Goal: Task Accomplishment & Management: Manage account settings

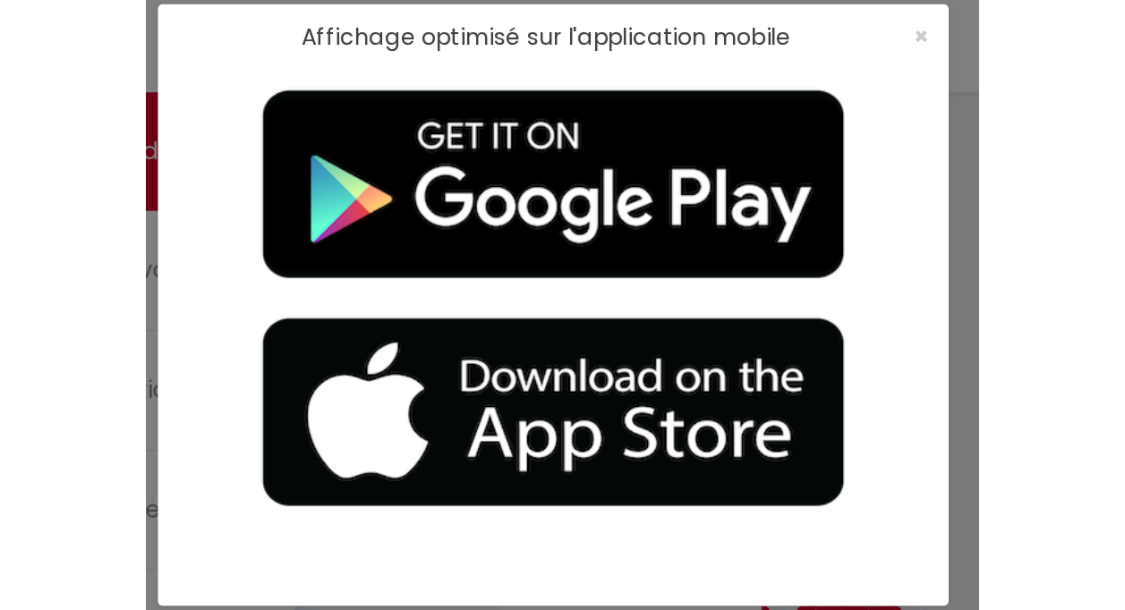
scroll to position [63, 0]
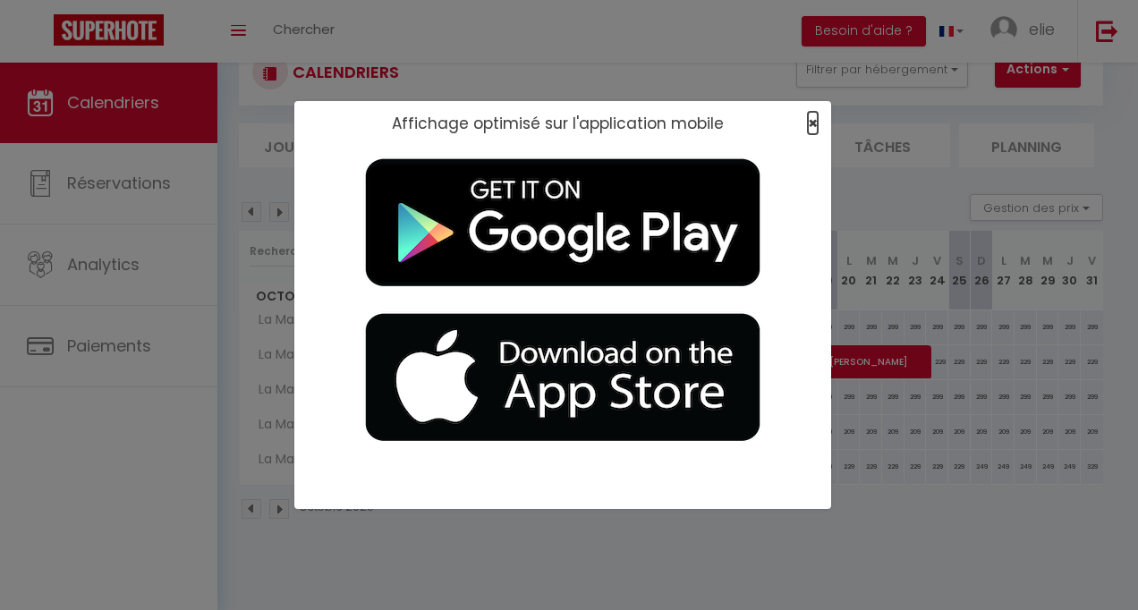
click at [811, 114] on span "×" at bounding box center [813, 123] width 10 height 22
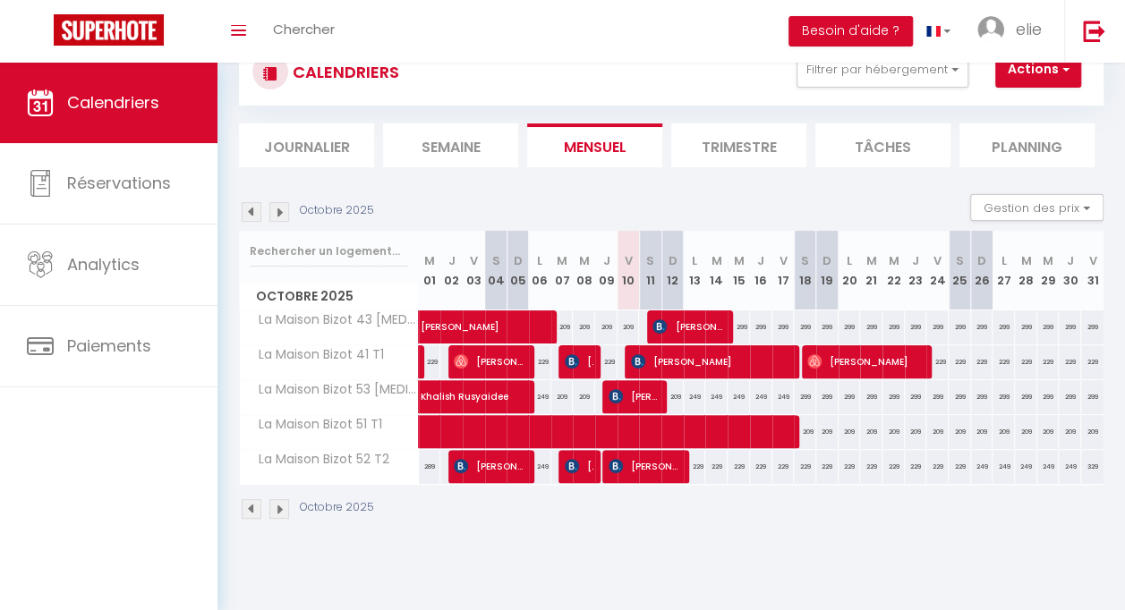
click at [274, 211] on img at bounding box center [279, 212] width 20 height 20
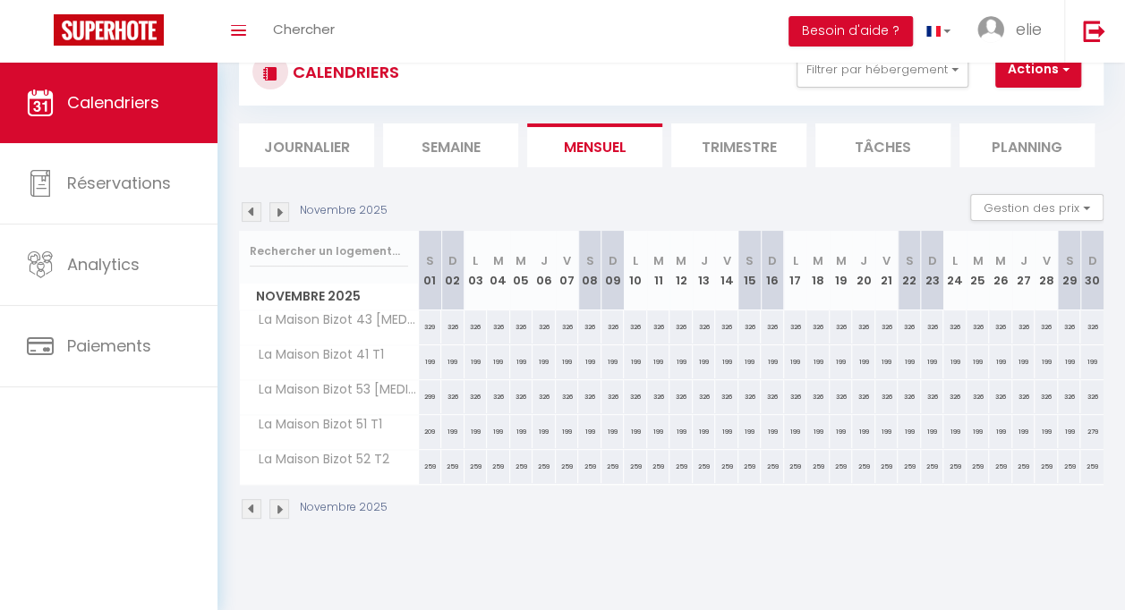
click at [275, 211] on img at bounding box center [279, 212] width 20 height 20
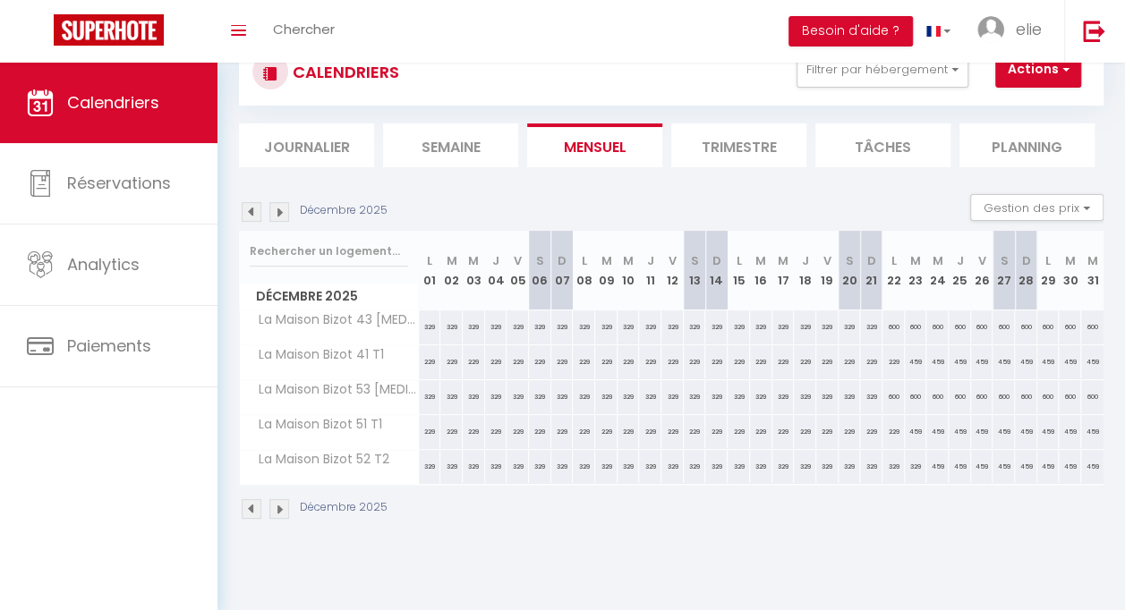
click at [251, 212] on img at bounding box center [252, 212] width 20 height 20
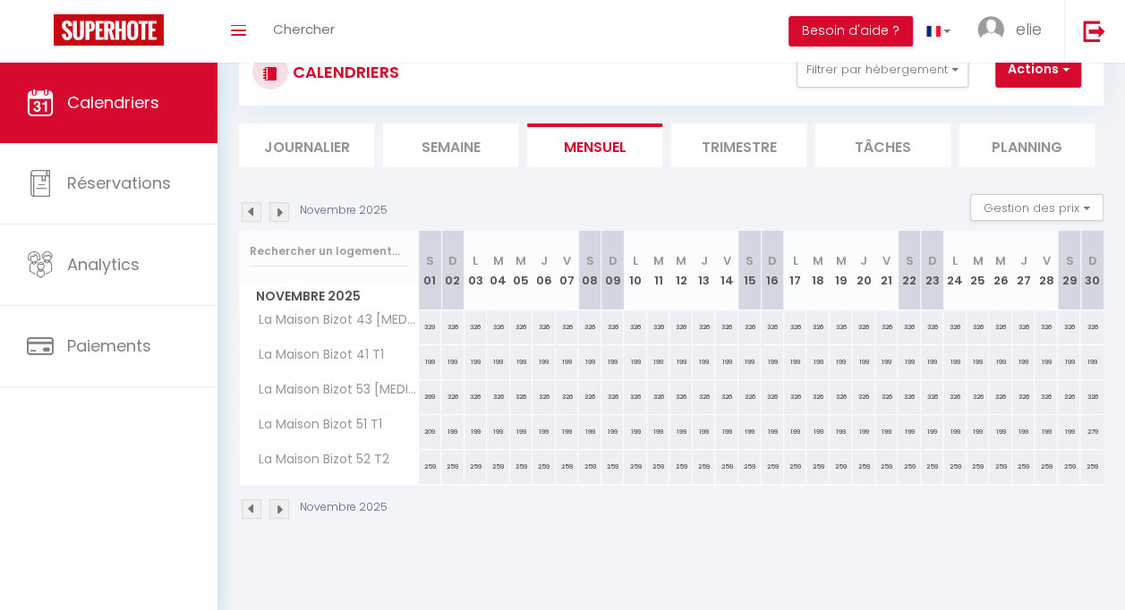
click at [251, 212] on img at bounding box center [252, 212] width 20 height 20
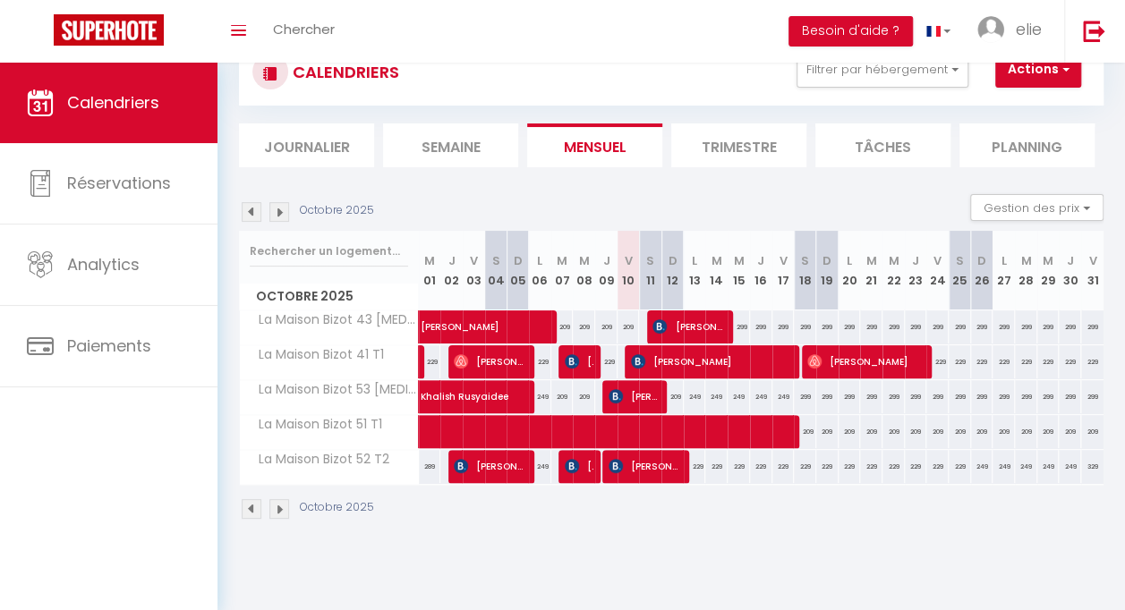
click at [283, 213] on img at bounding box center [279, 212] width 20 height 20
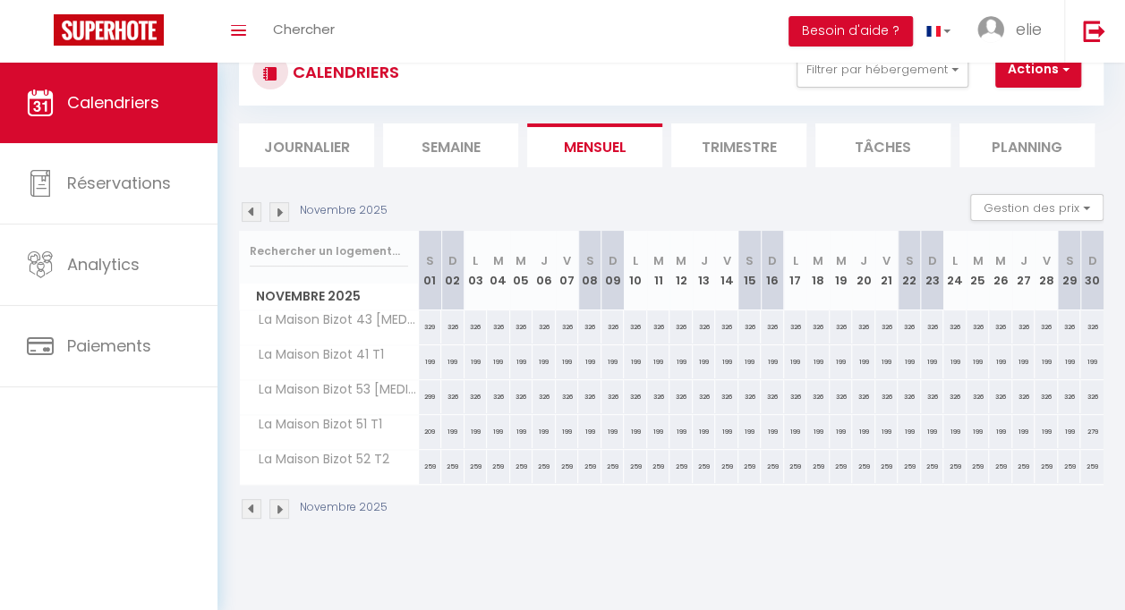
click at [283, 213] on img at bounding box center [279, 212] width 20 height 20
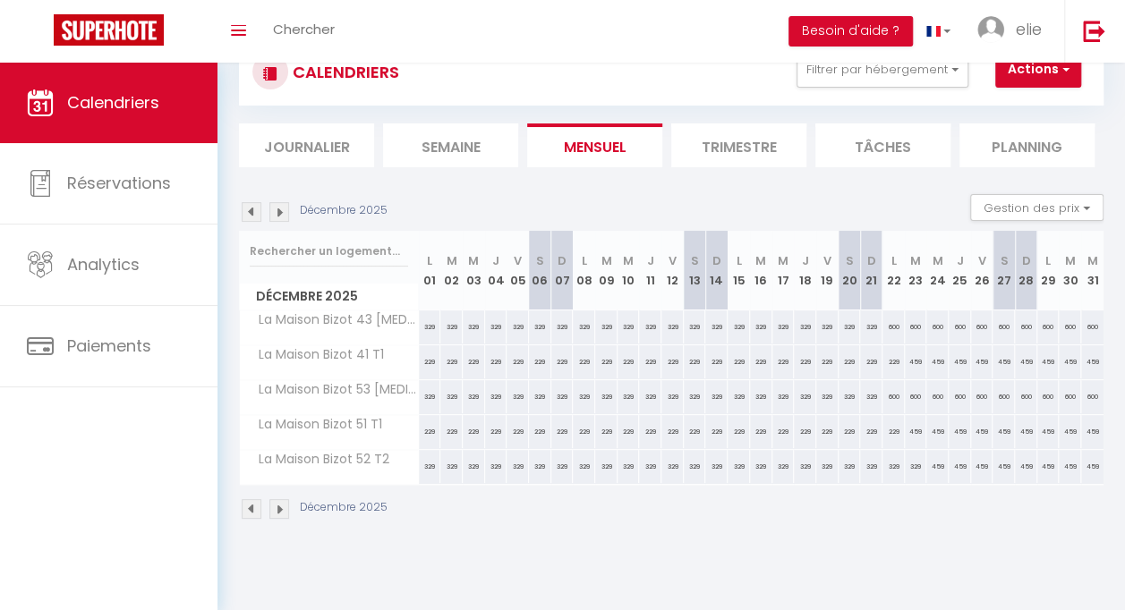
click at [283, 213] on img at bounding box center [279, 212] width 20 height 20
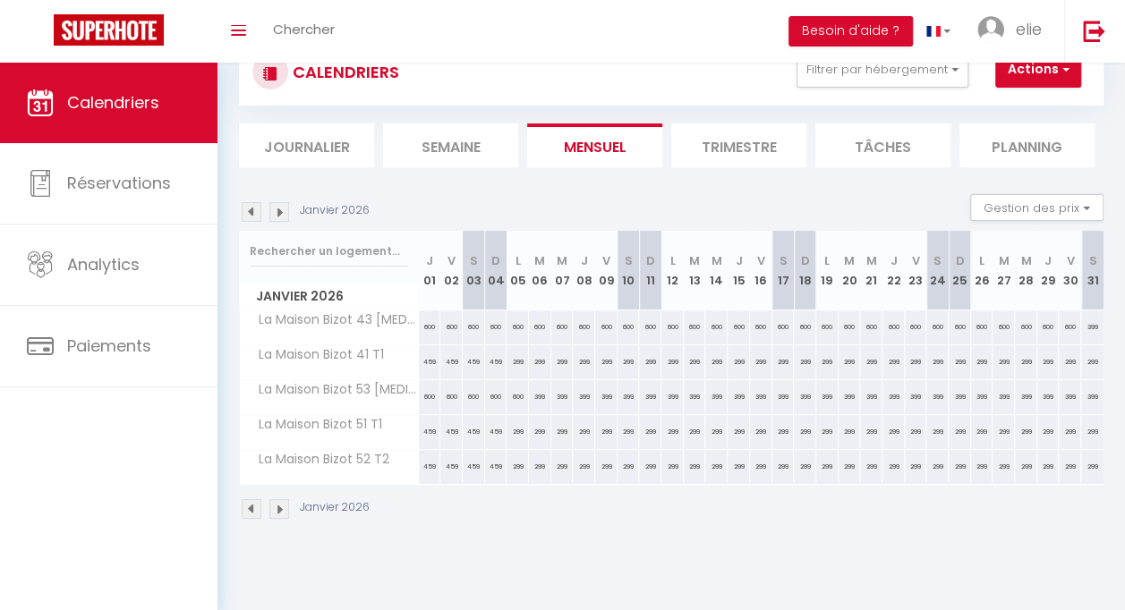
click at [283, 213] on img at bounding box center [279, 212] width 20 height 20
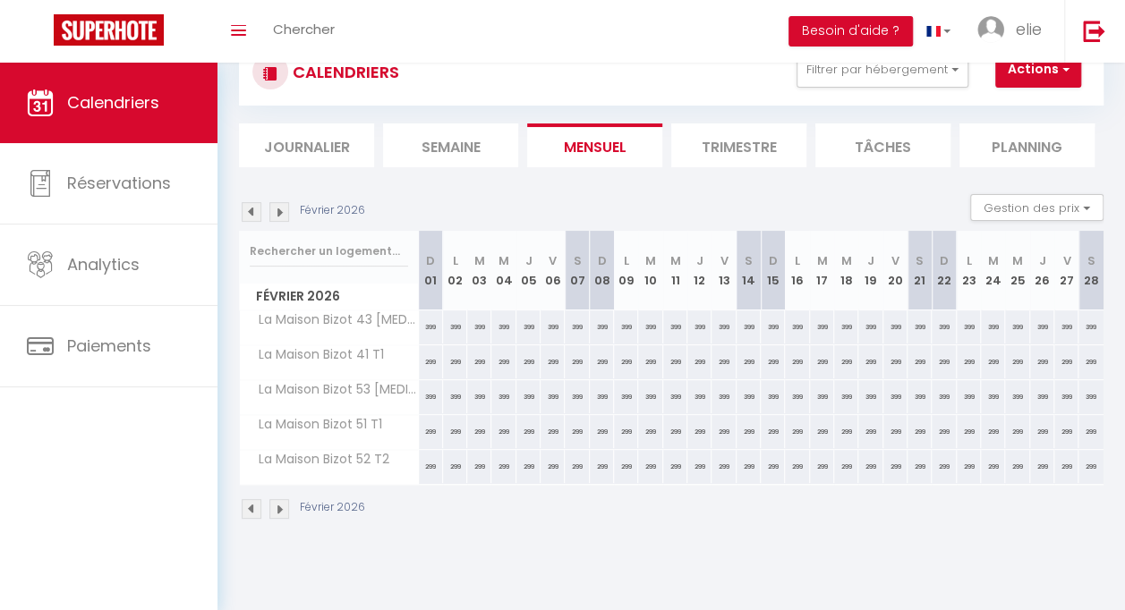
click at [283, 213] on img at bounding box center [279, 212] width 20 height 20
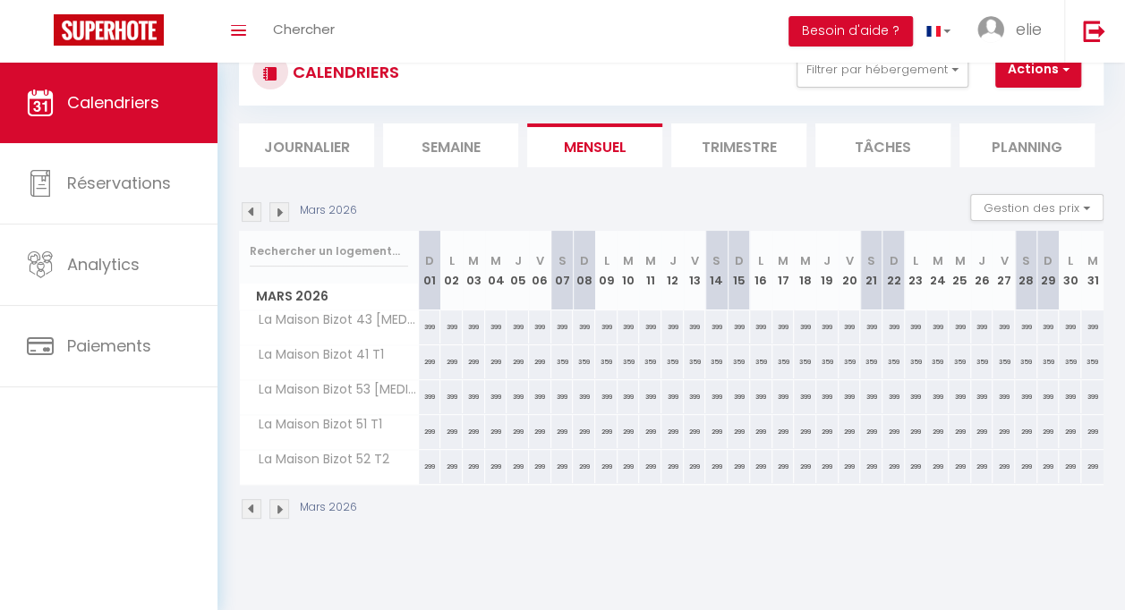
click at [283, 213] on img at bounding box center [279, 212] width 20 height 20
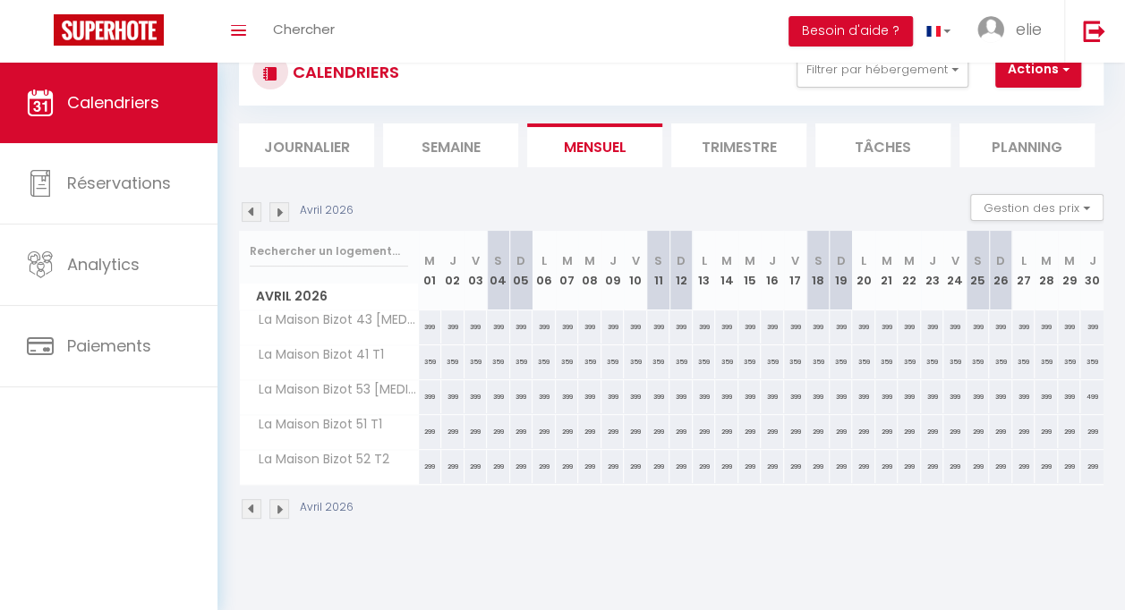
click at [283, 213] on img at bounding box center [279, 212] width 20 height 20
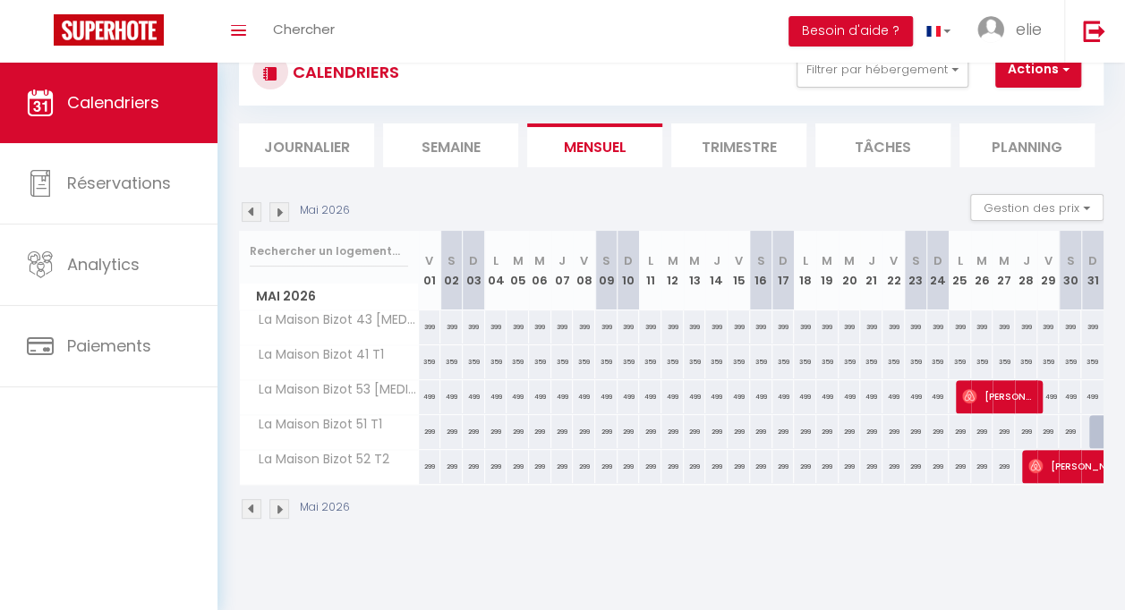
click at [257, 215] on img at bounding box center [252, 212] width 20 height 20
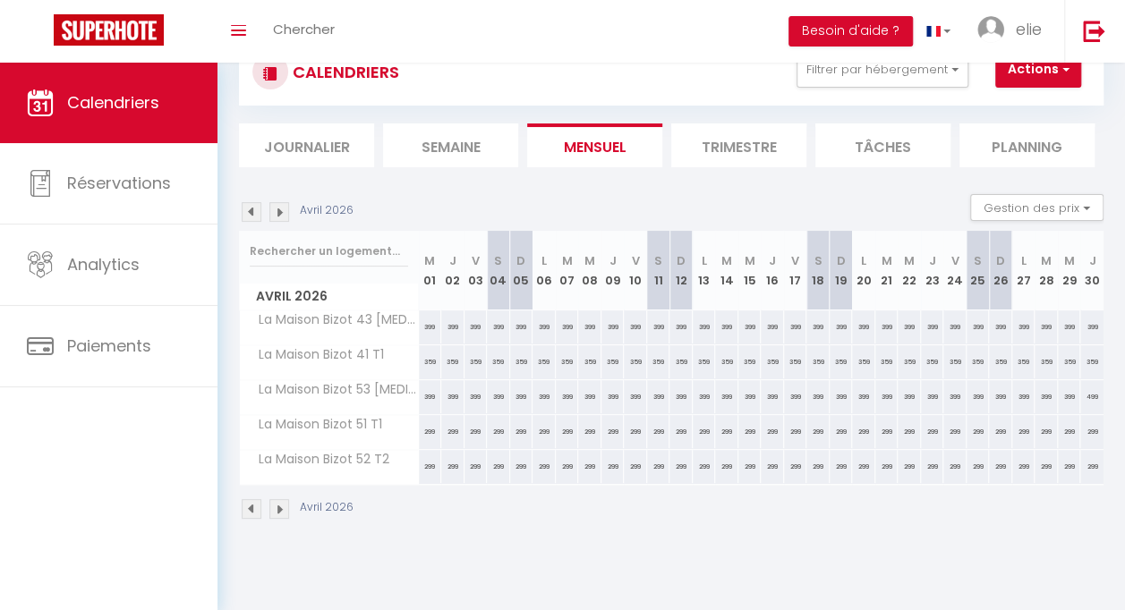
click at [257, 215] on img at bounding box center [252, 212] width 20 height 20
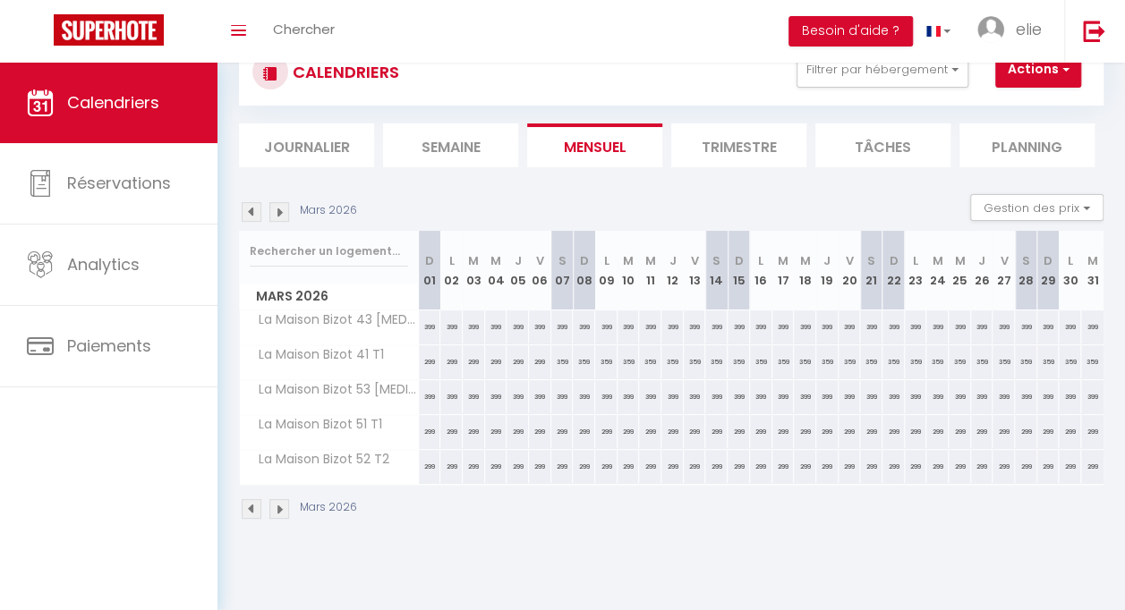
click at [257, 215] on img at bounding box center [252, 212] width 20 height 20
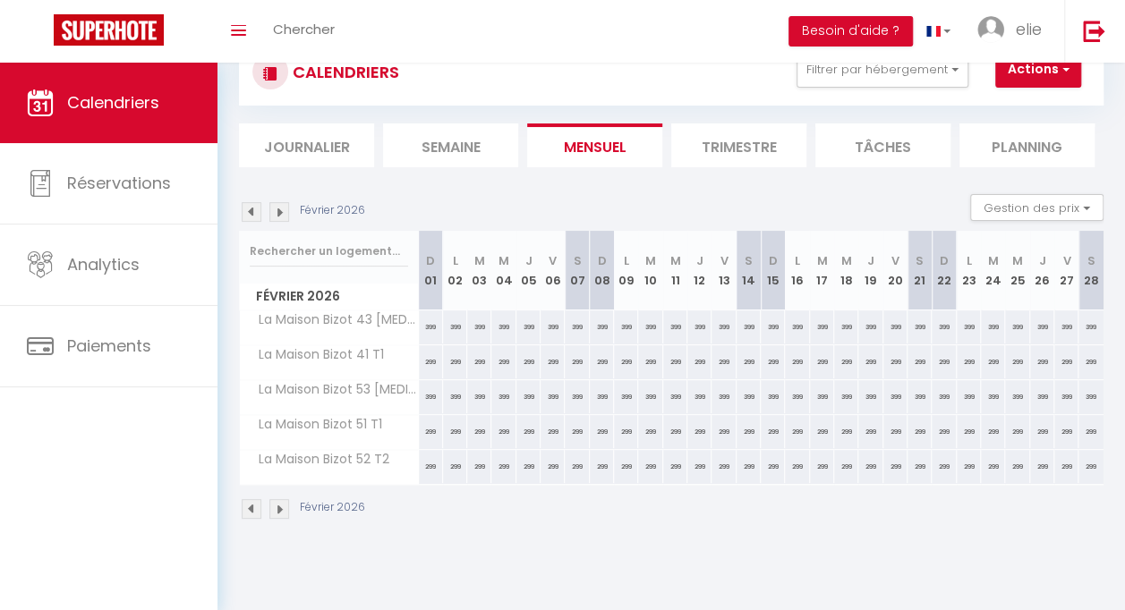
click at [257, 215] on img at bounding box center [252, 212] width 20 height 20
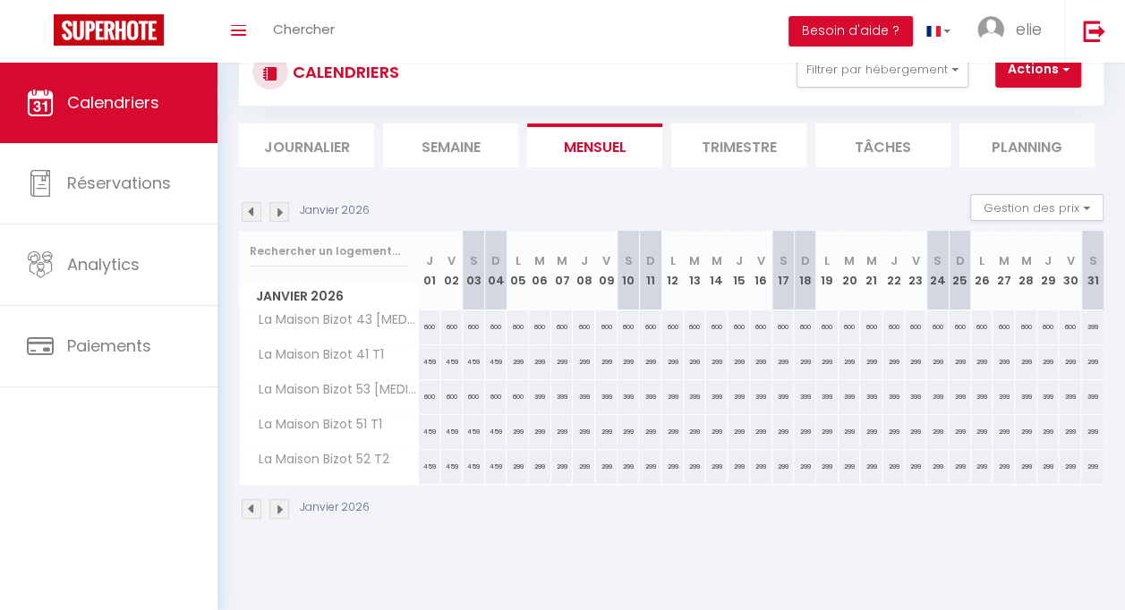
click at [257, 215] on img at bounding box center [252, 212] width 20 height 20
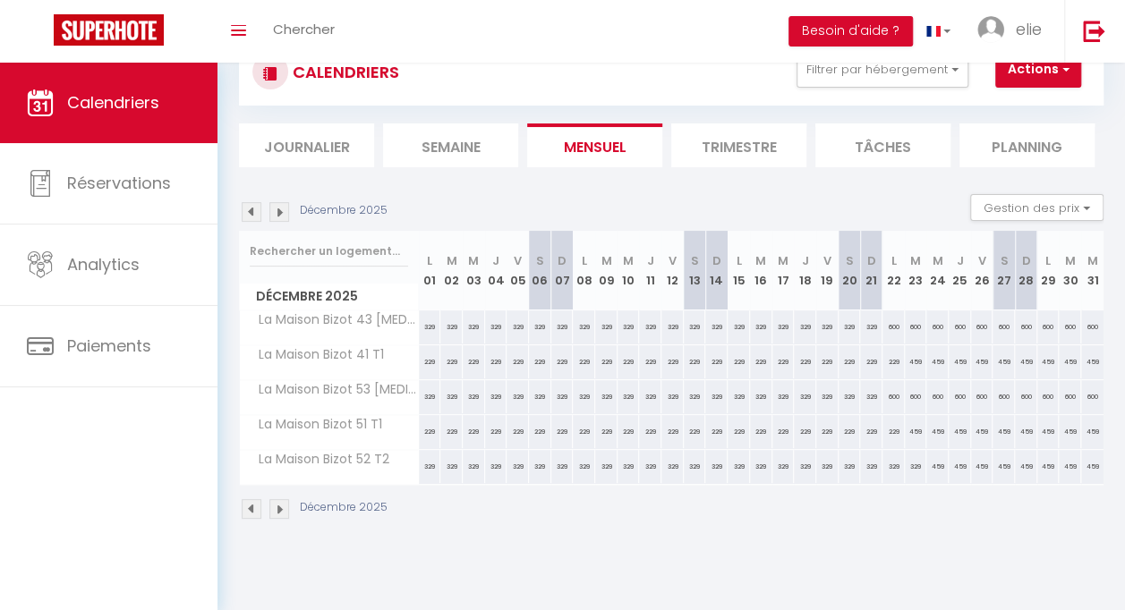
click at [257, 215] on img at bounding box center [252, 212] width 20 height 20
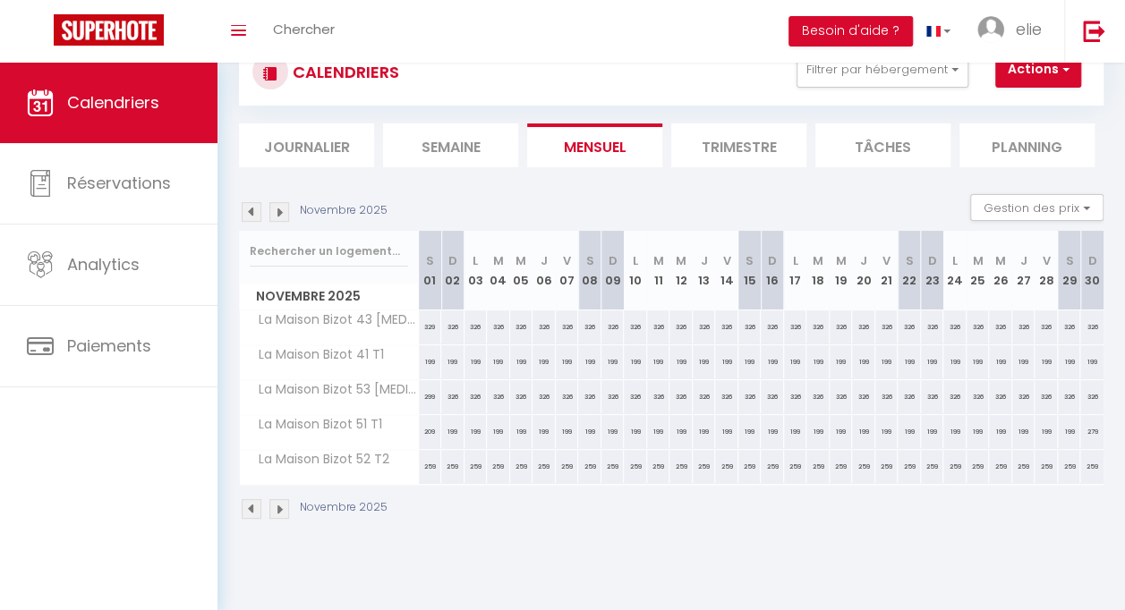
click at [257, 215] on img at bounding box center [252, 212] width 20 height 20
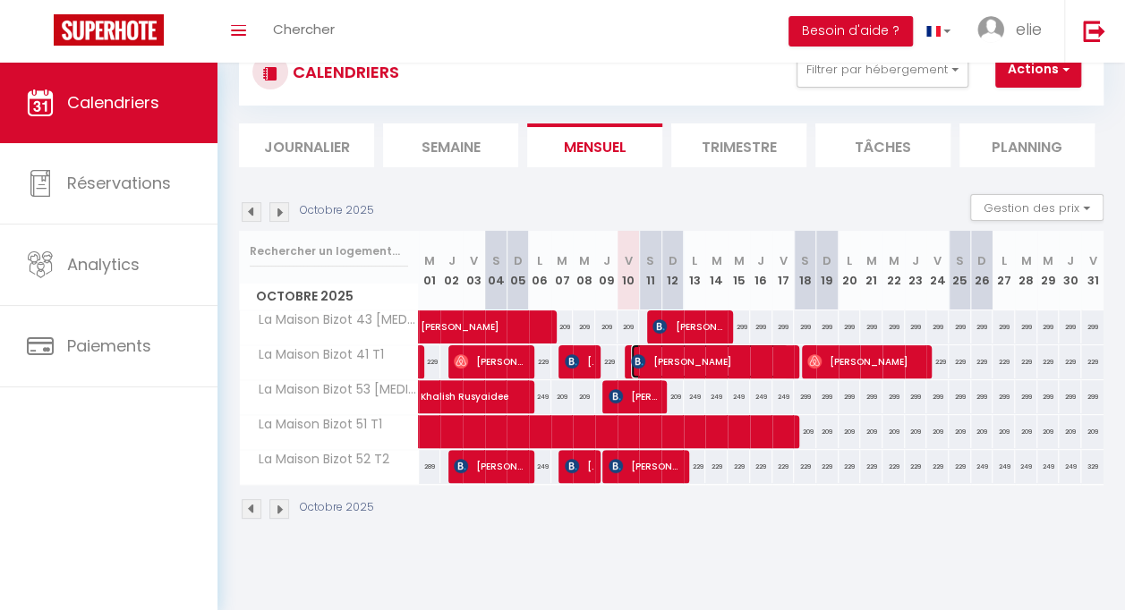
click at [661, 358] on span "[PERSON_NAME]" at bounding box center [709, 361] width 157 height 34
select select "OK"
select select "KO"
select select "1"
select select "0"
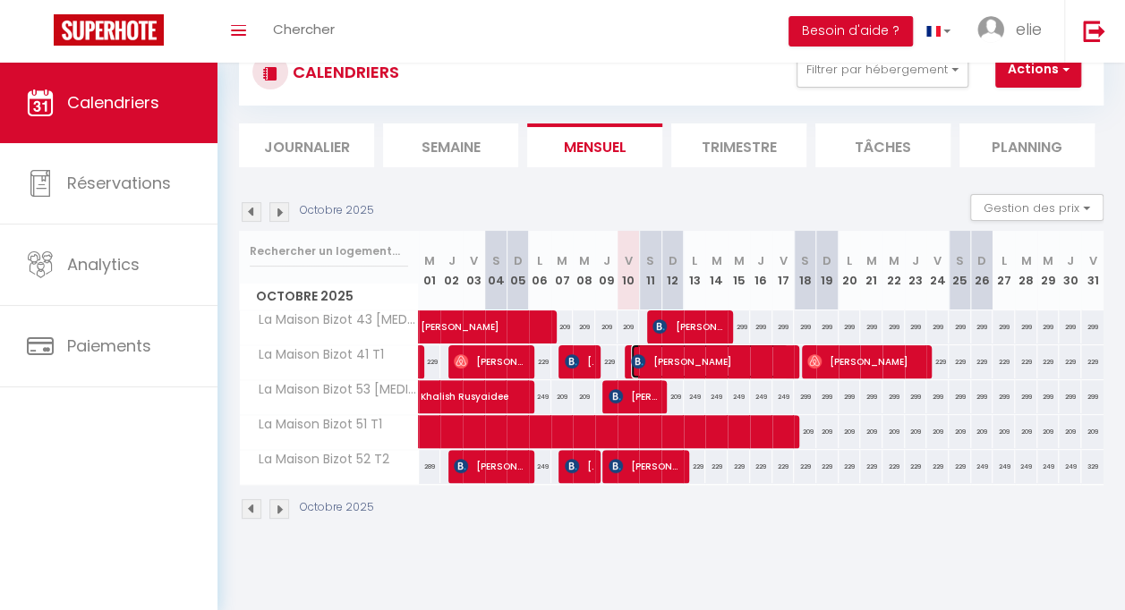
select select "1"
select select
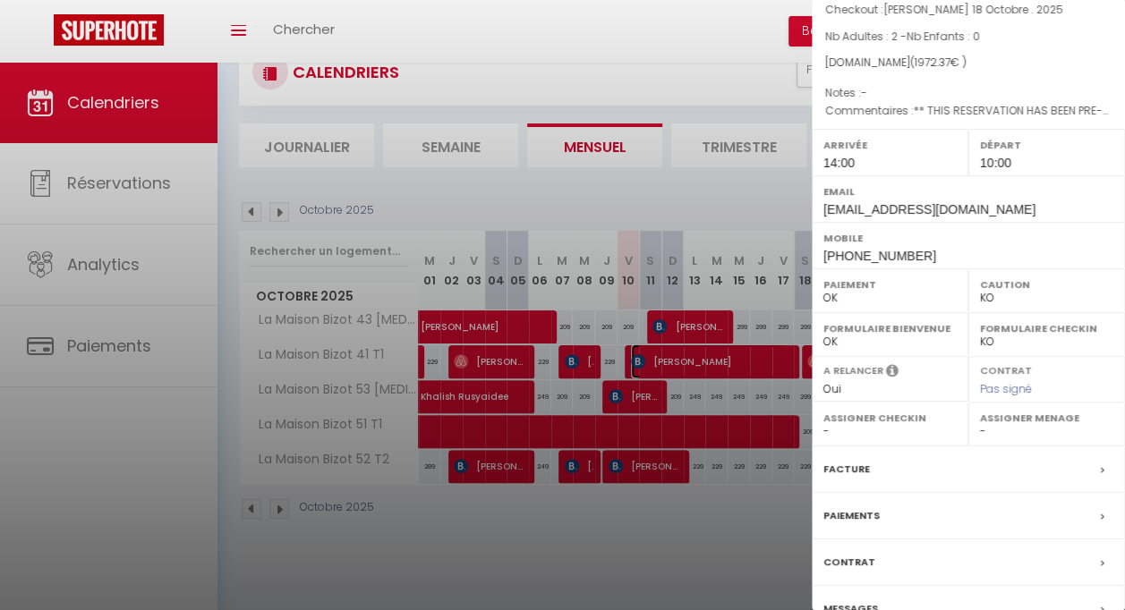
scroll to position [219, 0]
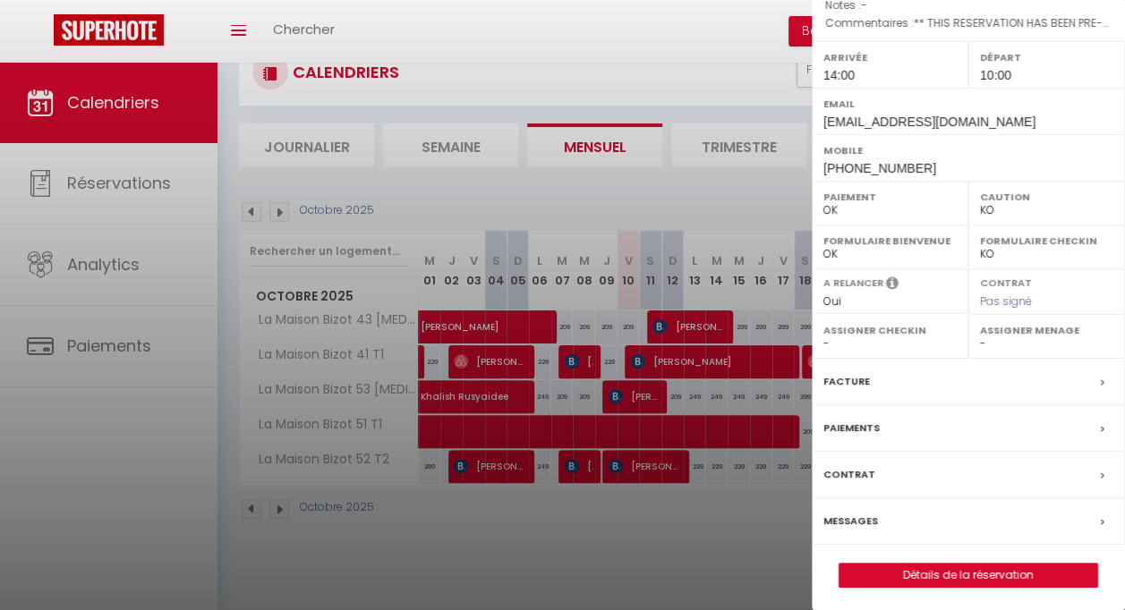
click at [598, 546] on div at bounding box center [562, 305] width 1125 height 610
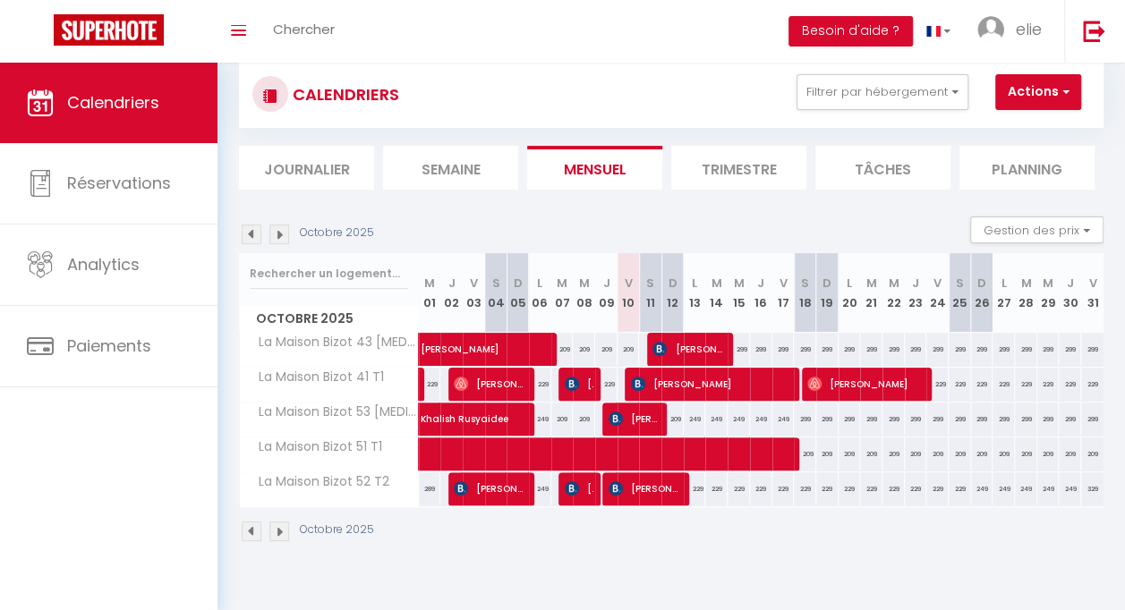
scroll to position [63, 0]
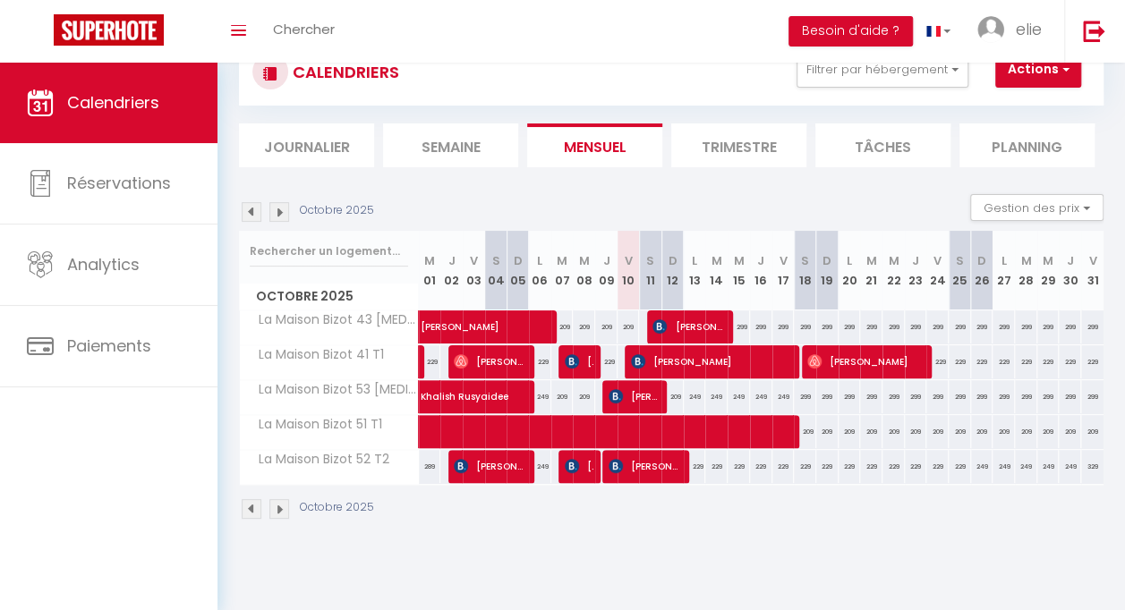
drag, startPoint x: 1081, startPoint y: 470, endPoint x: 869, endPoint y: 485, distance: 212.6
click at [869, 485] on div "Octobre 2025 Gestion des prix Nb Nuits minimum Règles Disponibilité Octobre 202…" at bounding box center [671, 366] width 864 height 344
drag, startPoint x: 869, startPoint y: 485, endPoint x: 848, endPoint y: 507, distance: 30.4
click at [848, 507] on div "Octobre 2025" at bounding box center [671, 511] width 864 height 53
click at [284, 211] on img at bounding box center [279, 212] width 20 height 20
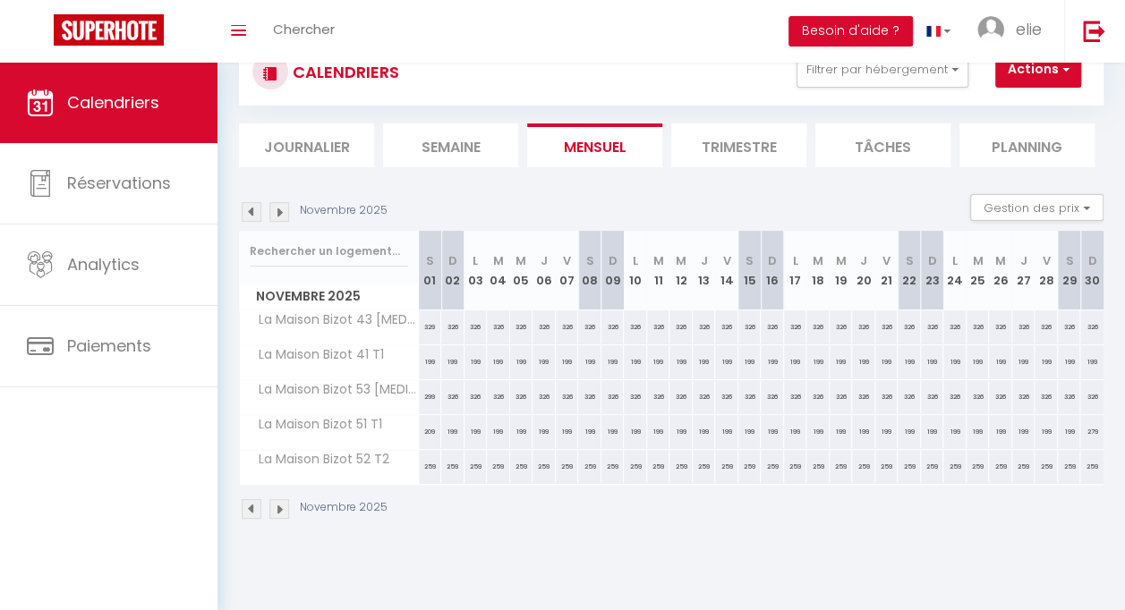
click at [284, 211] on img at bounding box center [279, 212] width 20 height 20
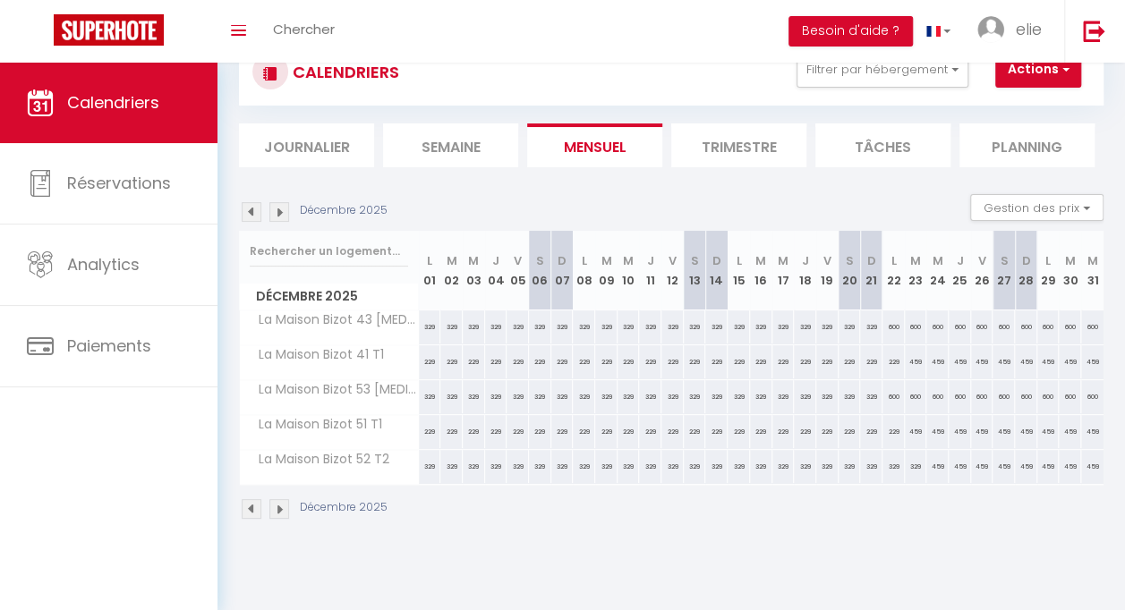
click at [284, 211] on img at bounding box center [279, 212] width 20 height 20
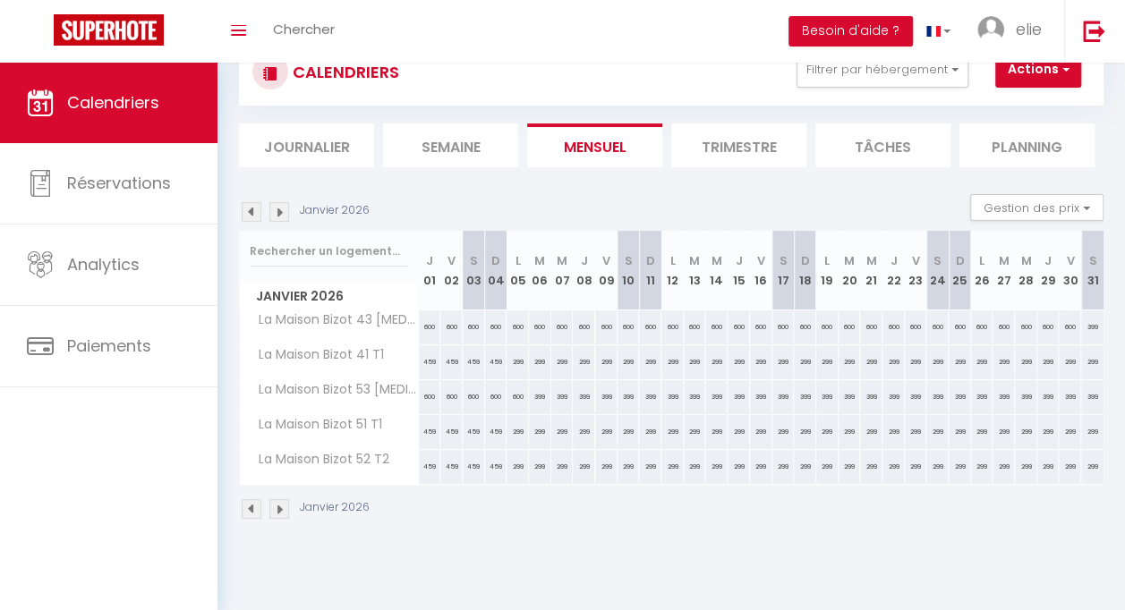
click at [284, 211] on img at bounding box center [279, 212] width 20 height 20
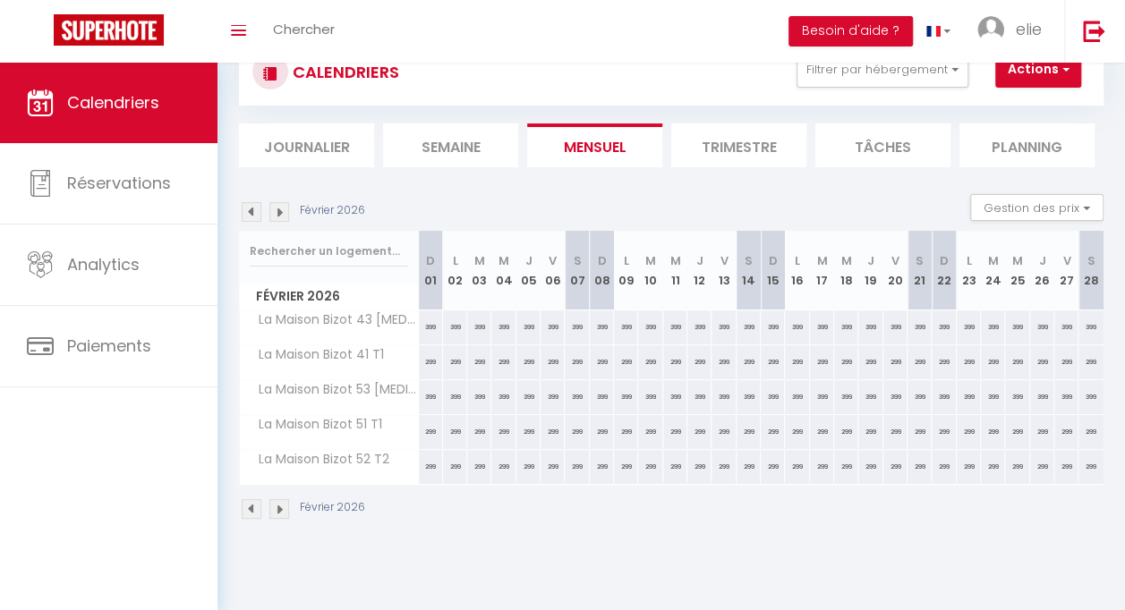
click at [257, 213] on img at bounding box center [252, 212] width 20 height 20
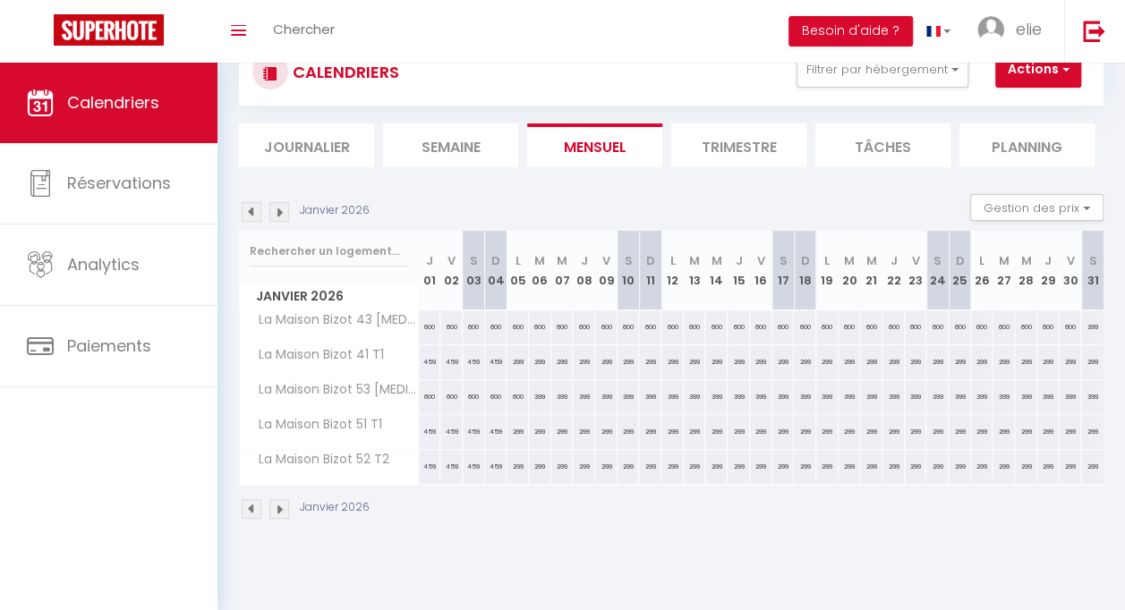
click at [257, 213] on img at bounding box center [252, 212] width 20 height 20
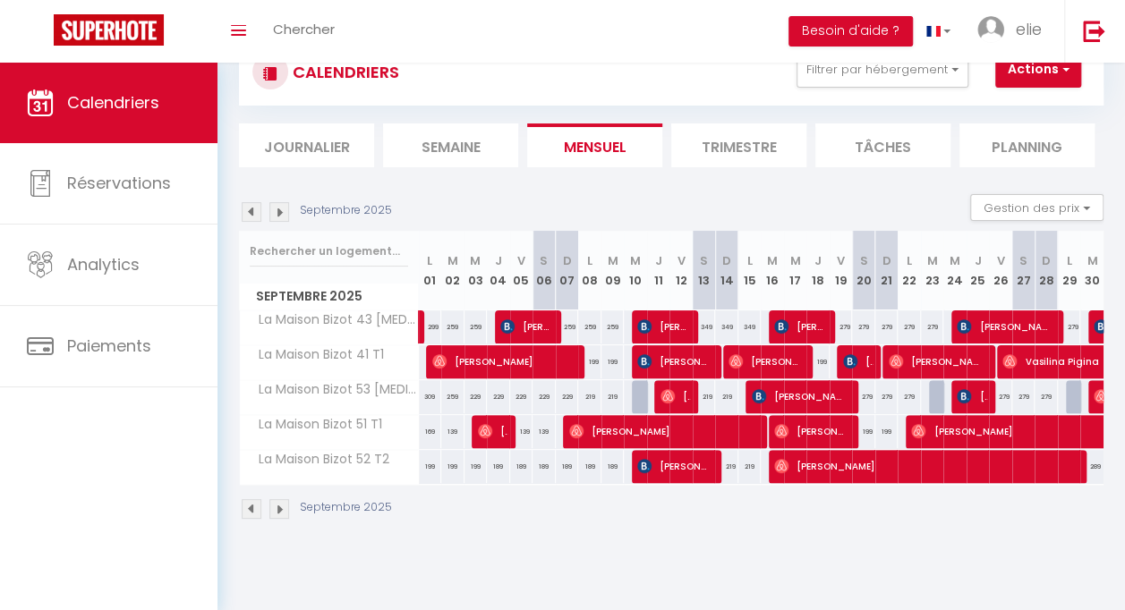
click at [276, 213] on img at bounding box center [279, 212] width 20 height 20
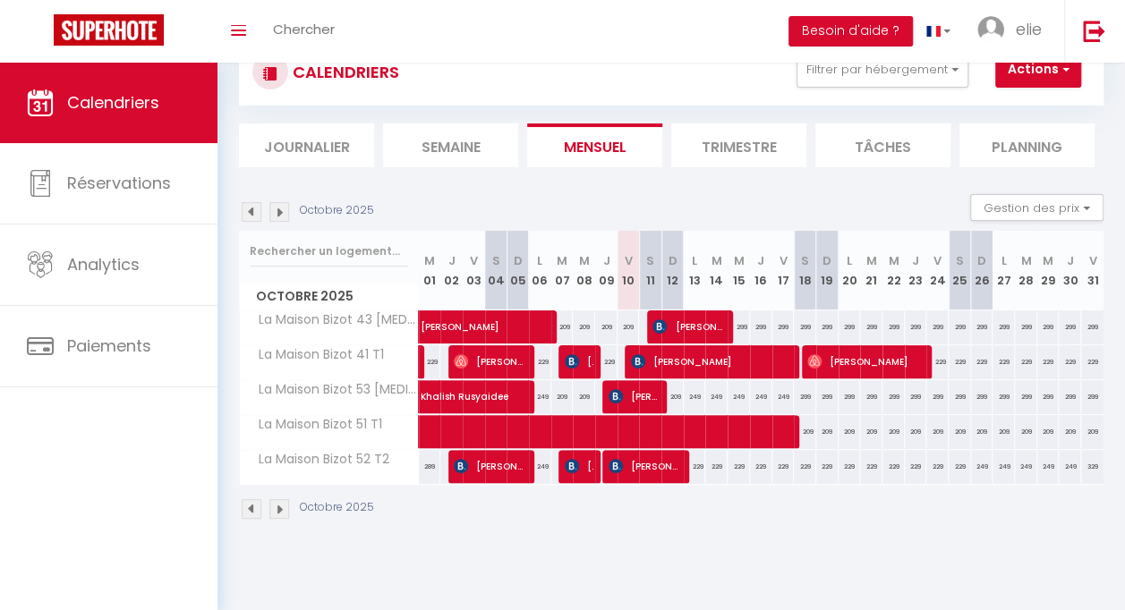
click at [286, 212] on img at bounding box center [279, 212] width 20 height 20
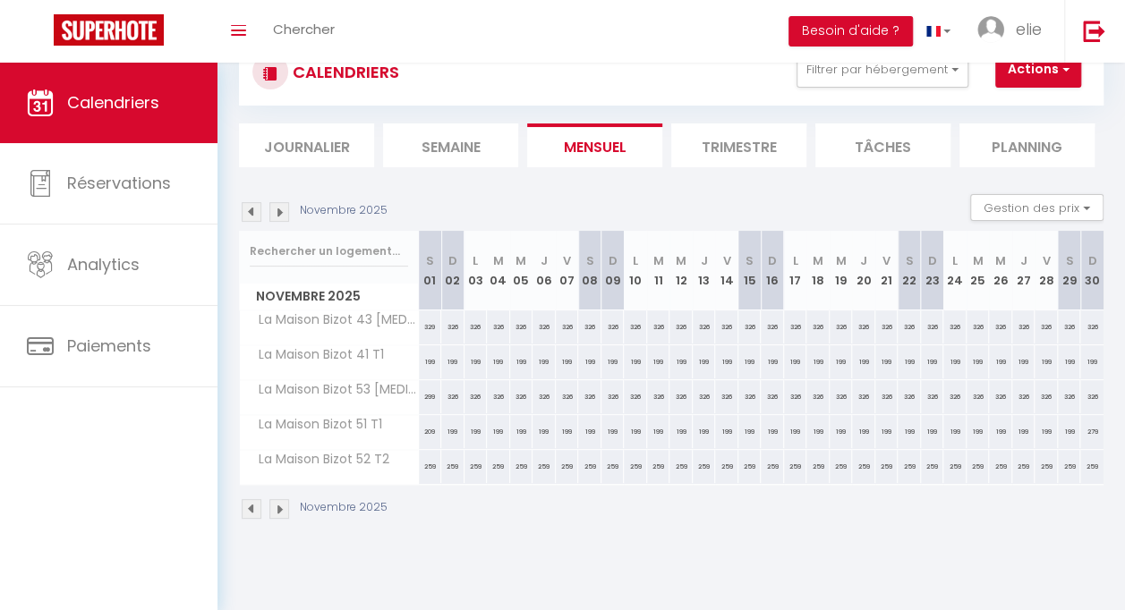
click at [286, 212] on img at bounding box center [279, 212] width 20 height 20
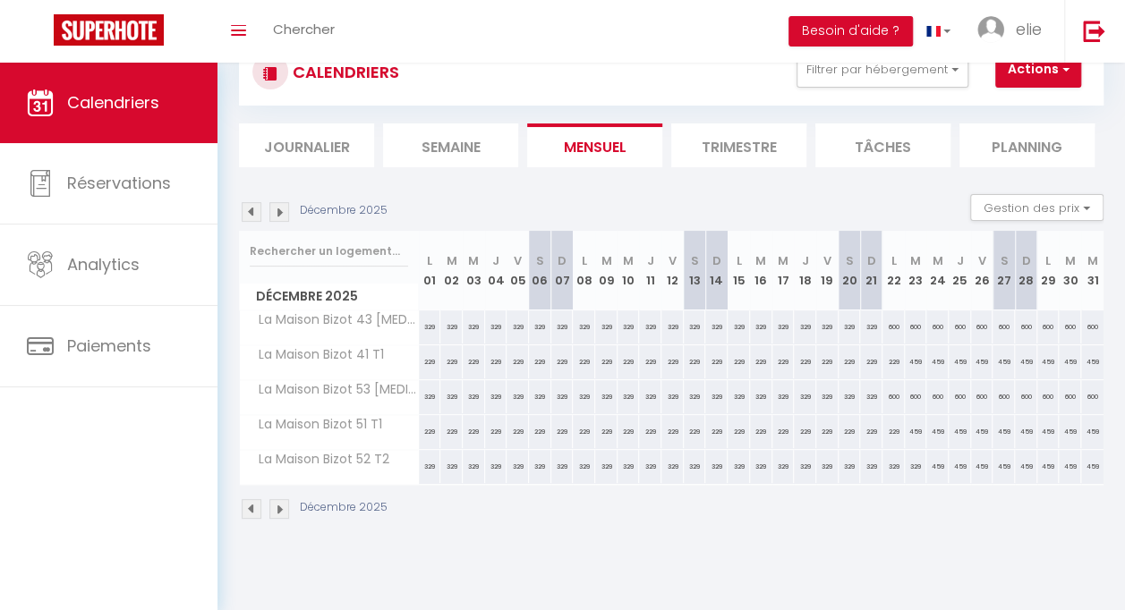
click at [286, 212] on img at bounding box center [279, 212] width 20 height 20
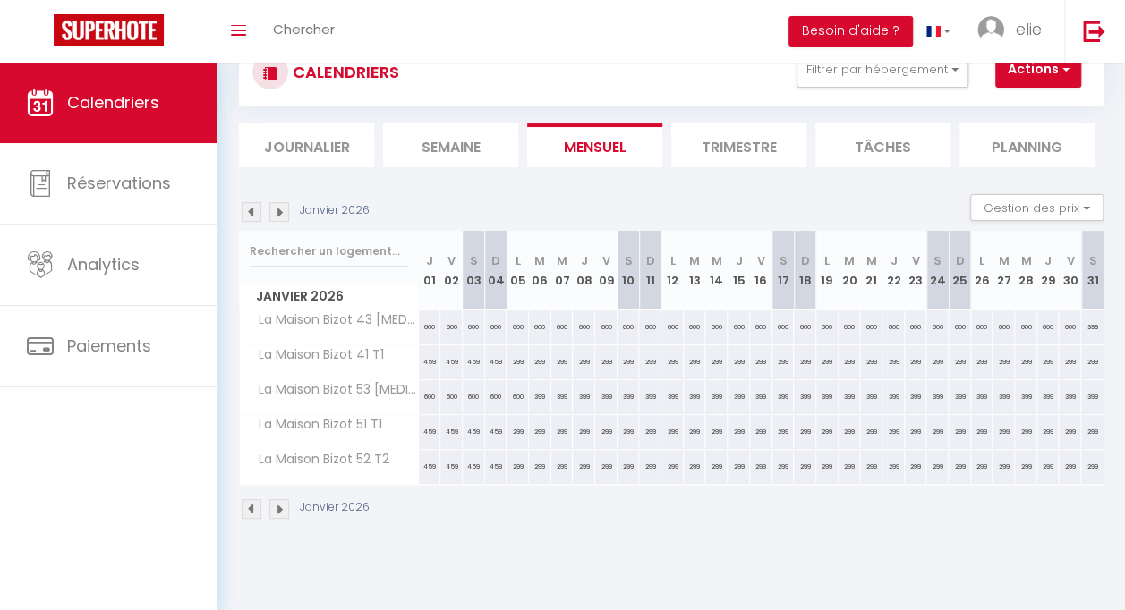
click at [286, 212] on img at bounding box center [279, 212] width 20 height 20
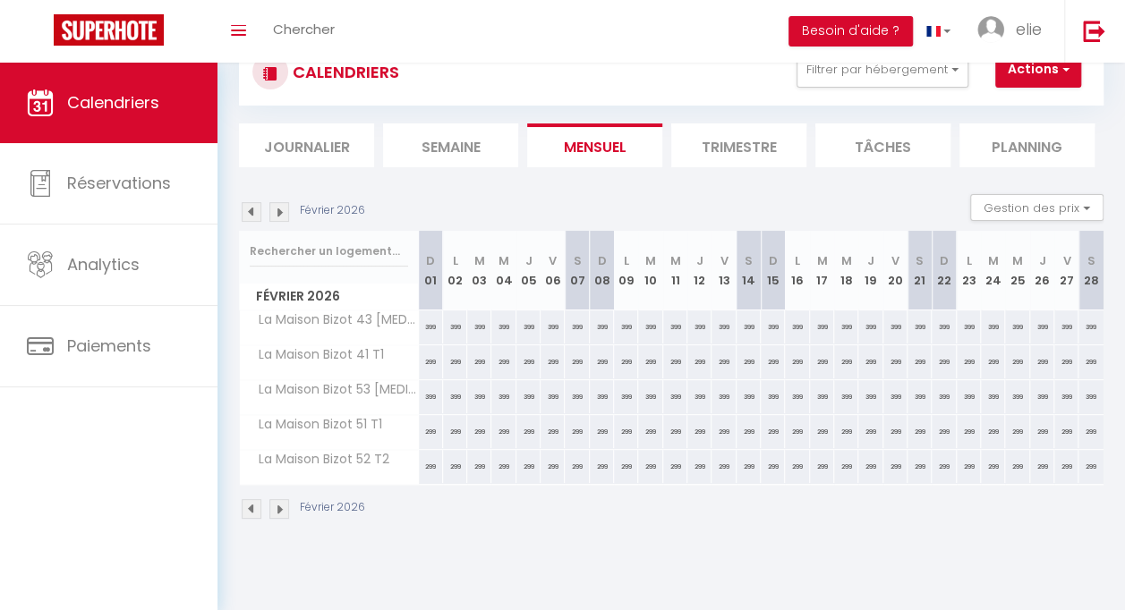
click at [286, 212] on img at bounding box center [279, 212] width 20 height 20
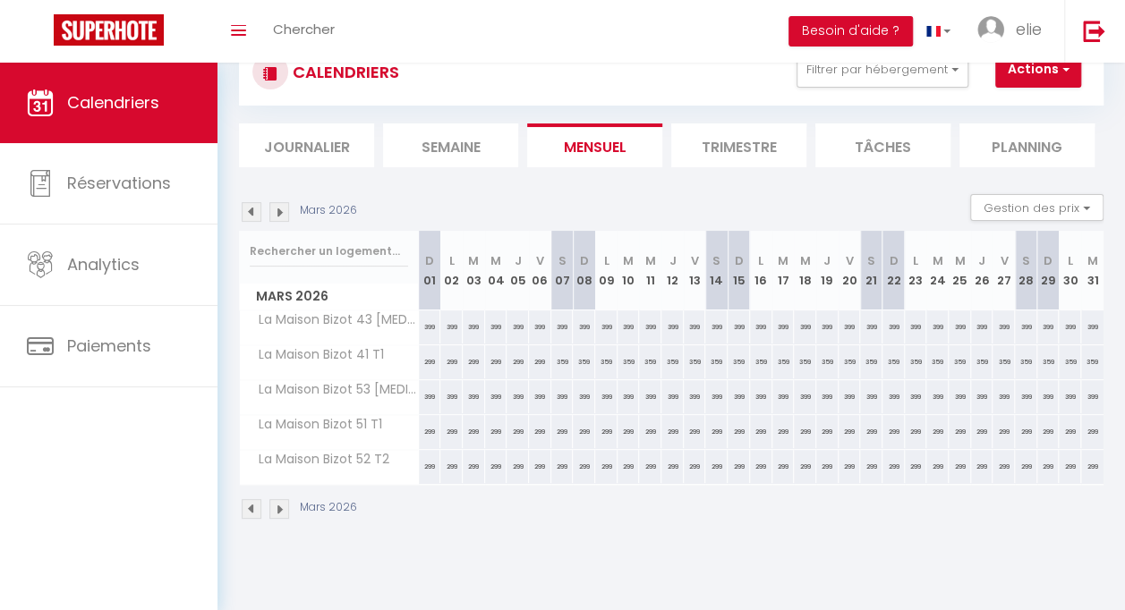
click at [286, 212] on img at bounding box center [279, 212] width 20 height 20
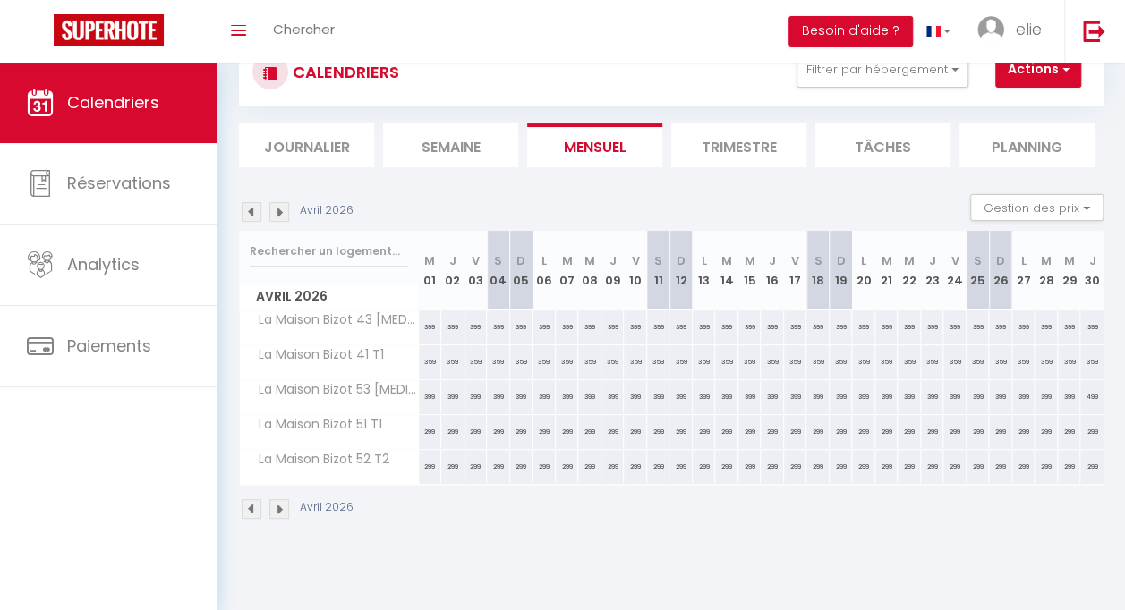
click at [279, 214] on img at bounding box center [279, 212] width 20 height 20
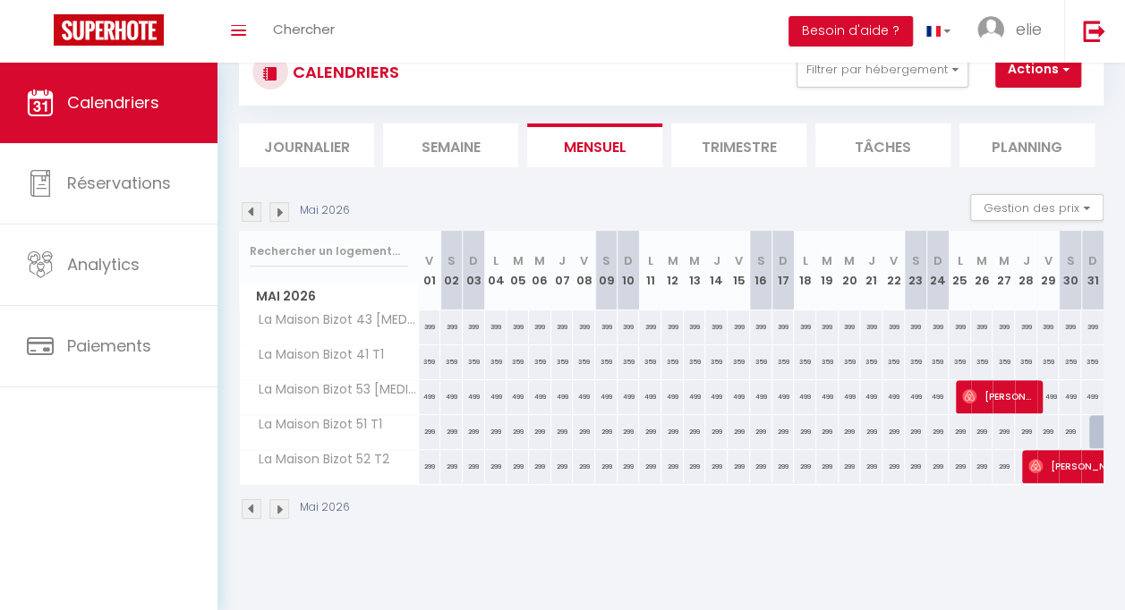
click at [270, 215] on img at bounding box center [279, 212] width 20 height 20
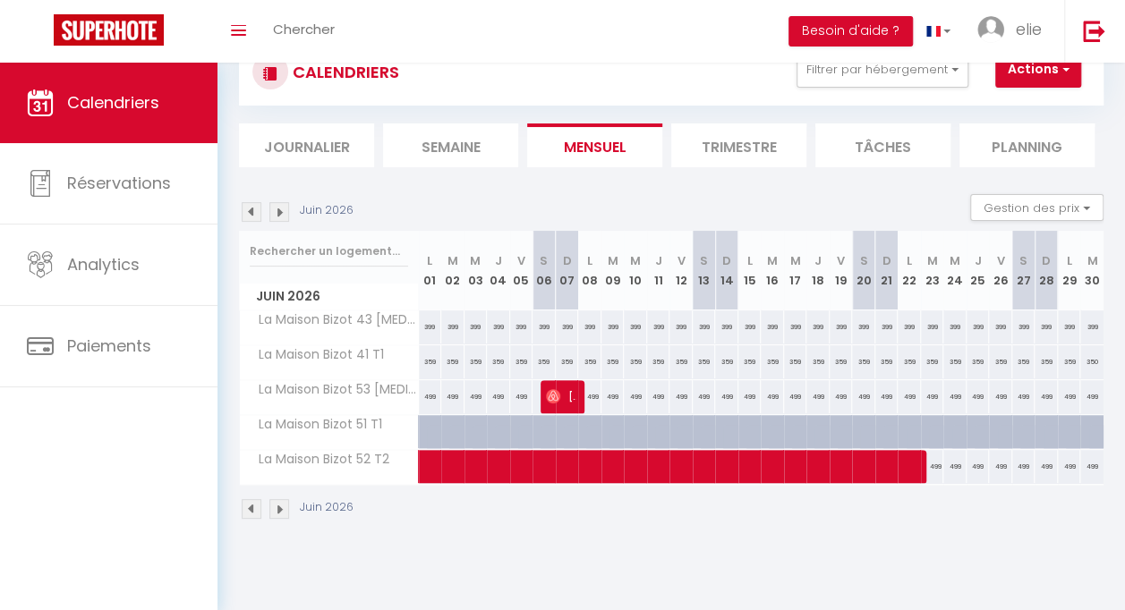
click at [256, 218] on img at bounding box center [252, 212] width 20 height 20
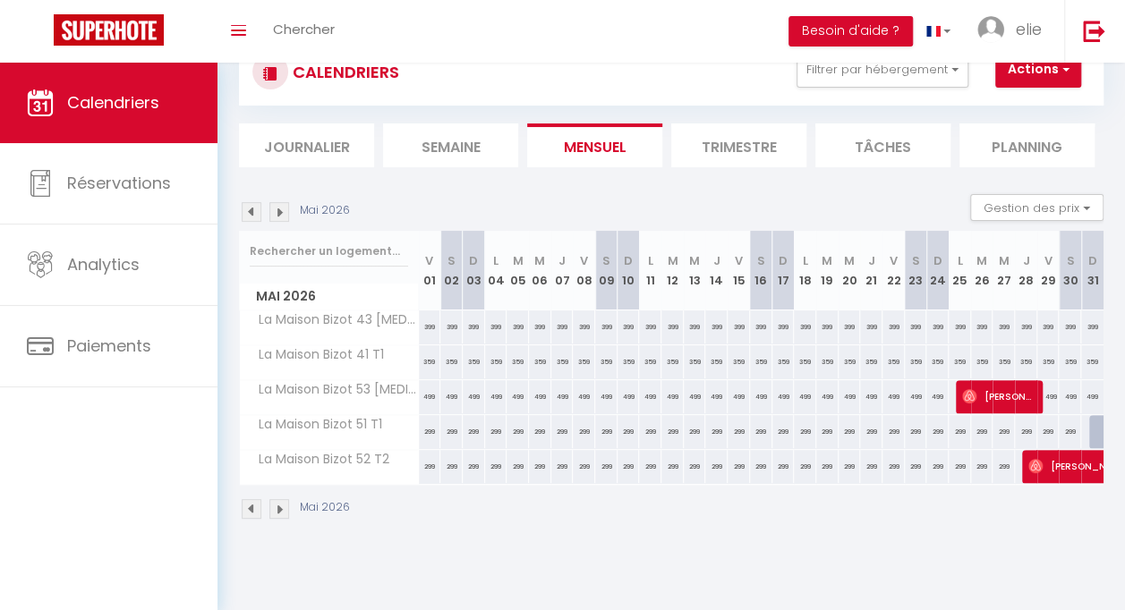
click at [276, 217] on img at bounding box center [279, 212] width 20 height 20
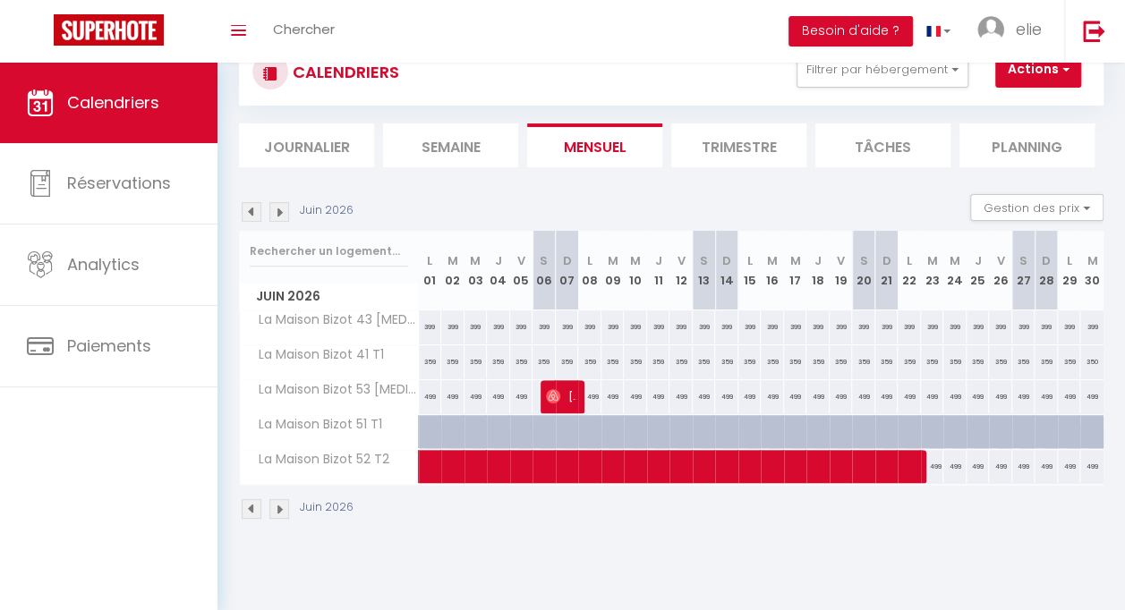
click at [284, 215] on img at bounding box center [279, 212] width 20 height 20
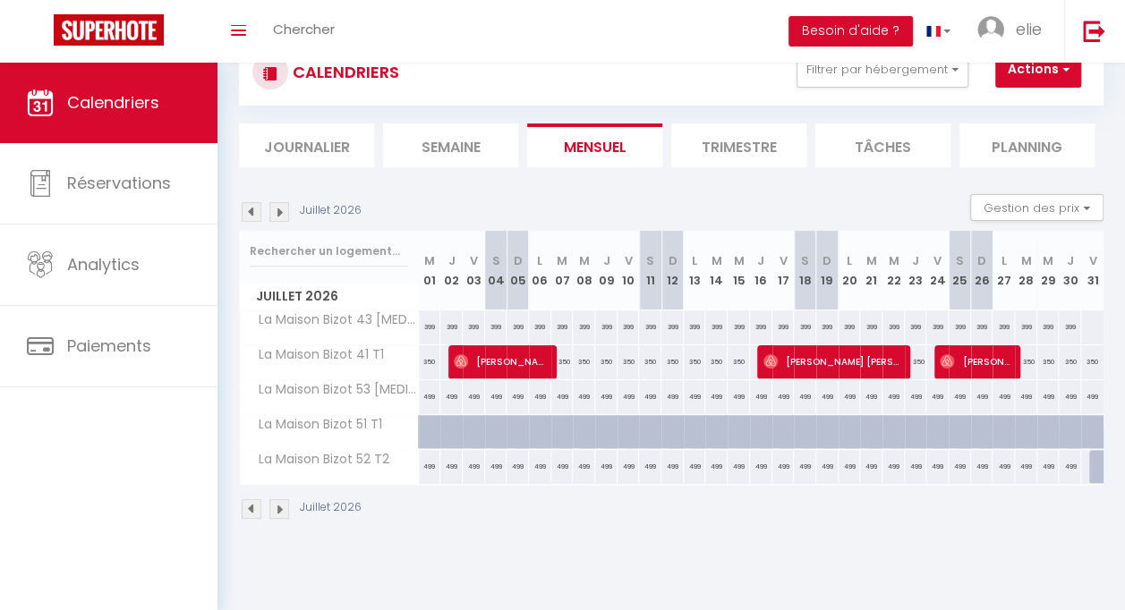
click at [284, 215] on img at bounding box center [279, 212] width 20 height 20
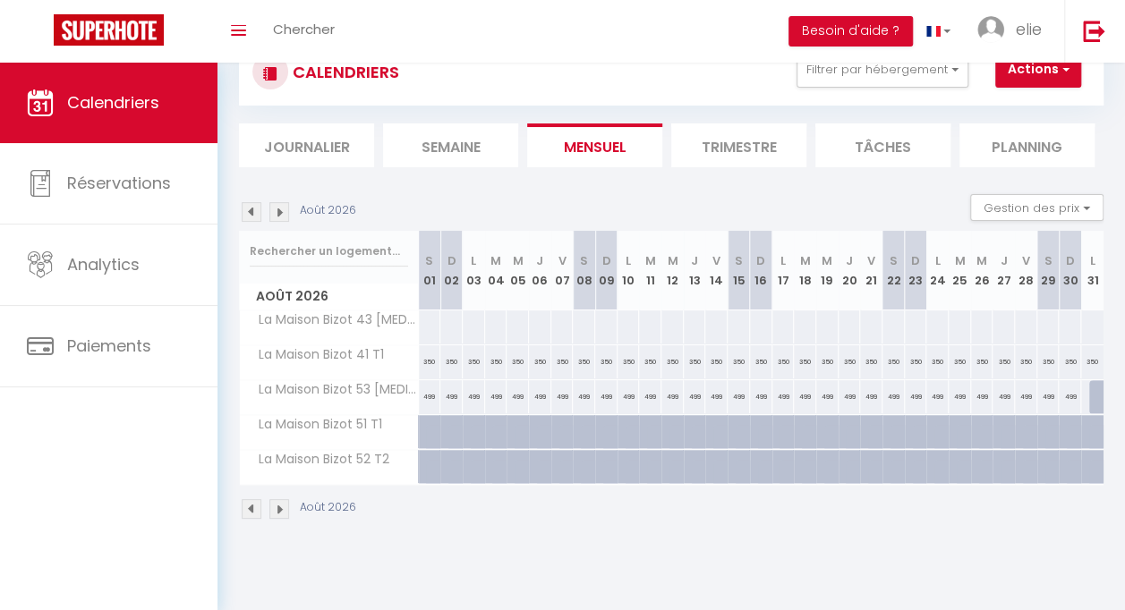
click at [254, 215] on img at bounding box center [252, 212] width 20 height 20
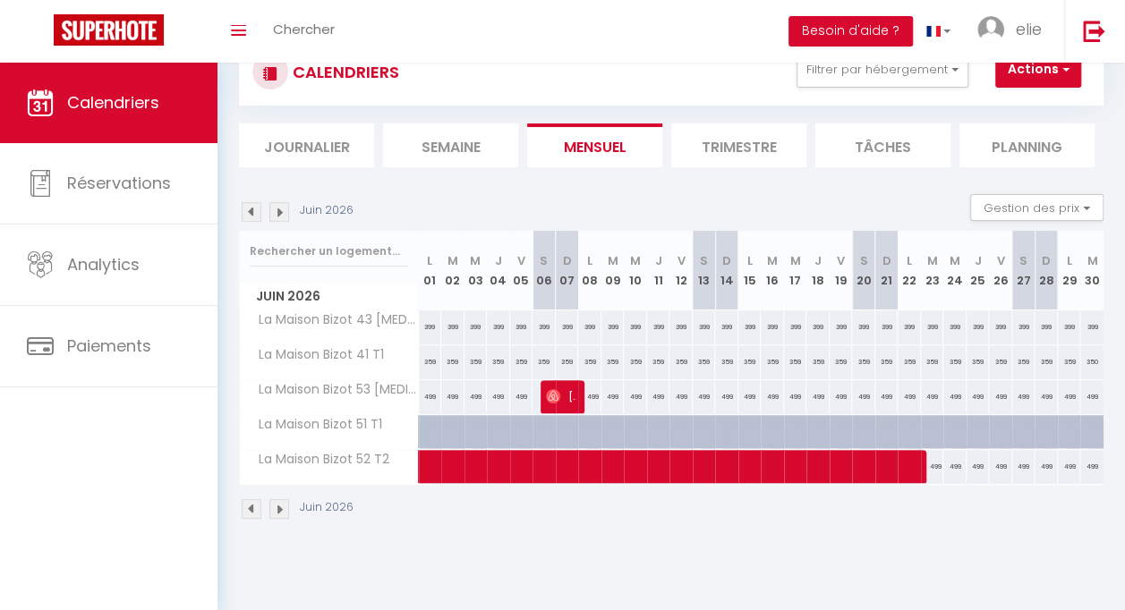
drag, startPoint x: 254, startPoint y: 215, endPoint x: 270, endPoint y: 209, distance: 17.0
click at [270, 209] on img at bounding box center [279, 212] width 20 height 20
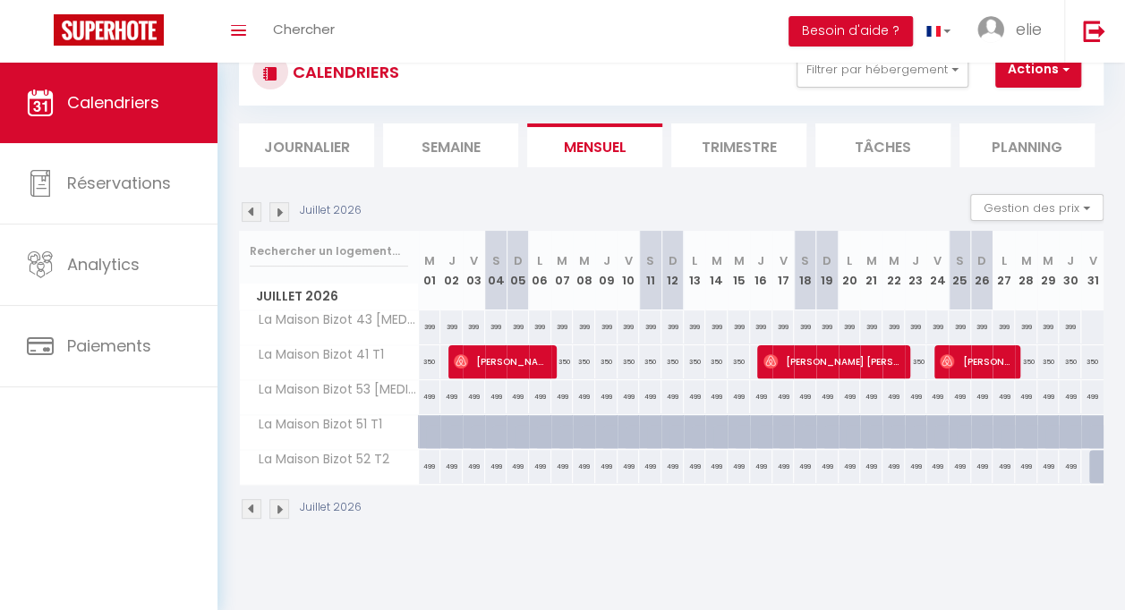
click at [259, 213] on img at bounding box center [252, 212] width 20 height 20
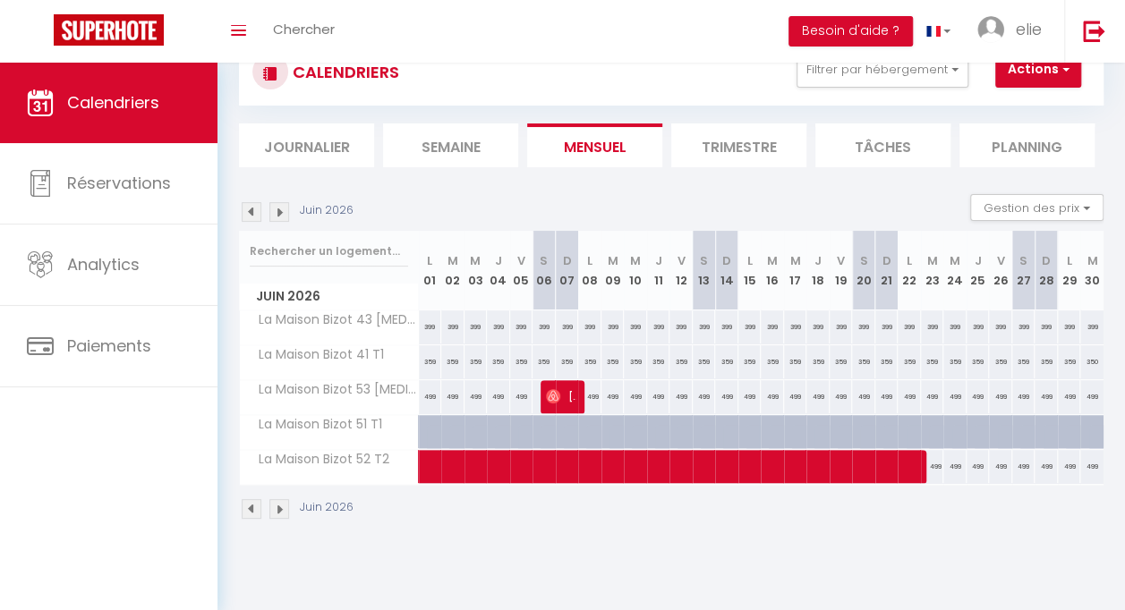
click at [281, 211] on img at bounding box center [279, 212] width 20 height 20
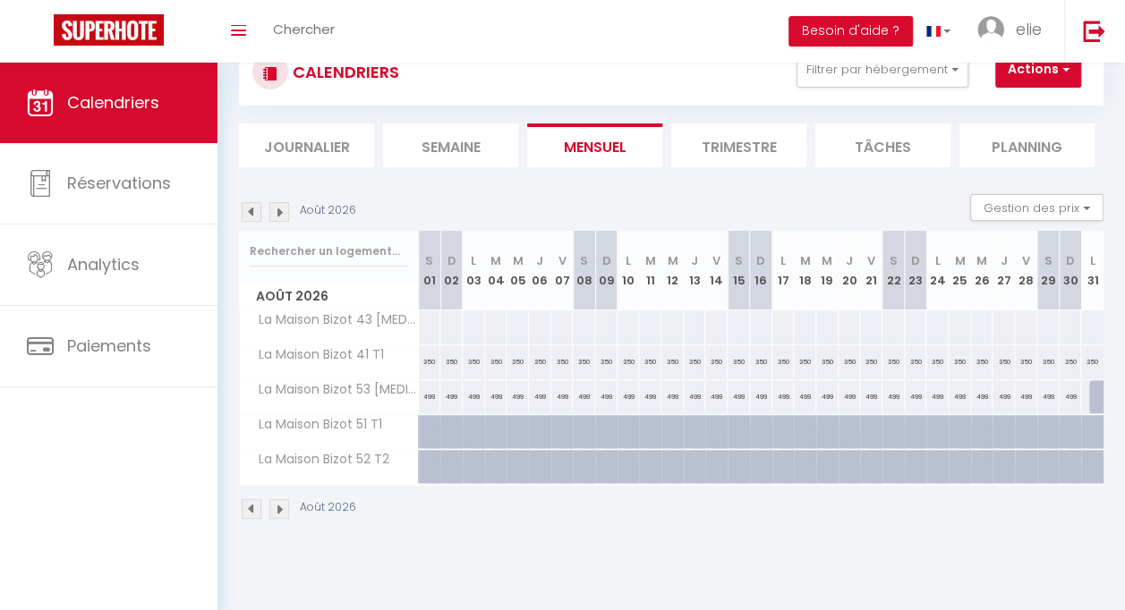
click at [281, 211] on img at bounding box center [279, 212] width 20 height 20
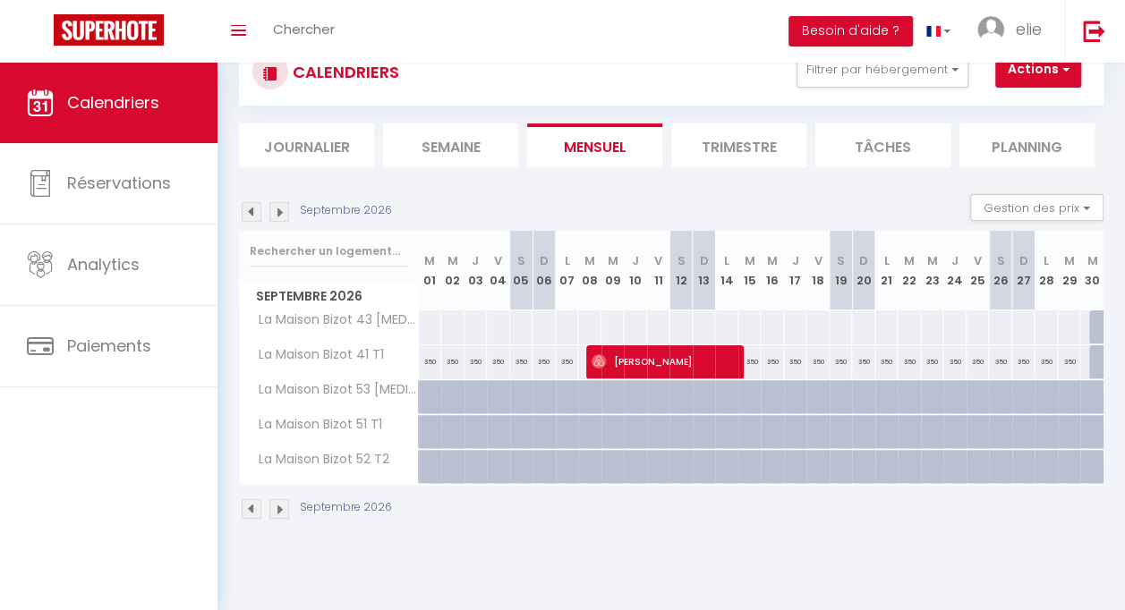
click at [279, 211] on img at bounding box center [279, 212] width 20 height 20
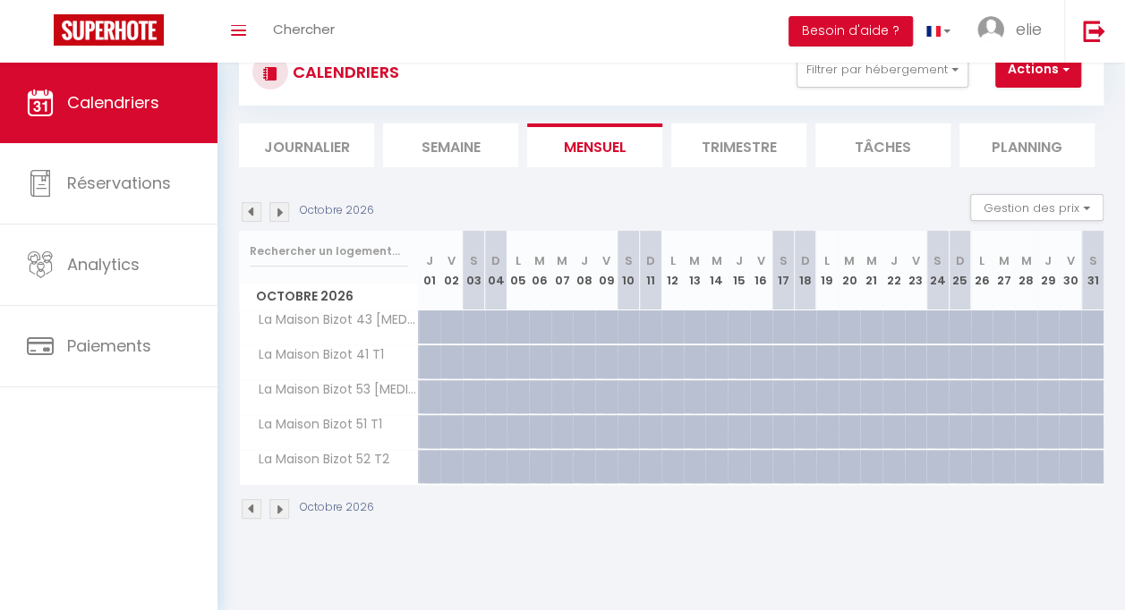
click at [251, 218] on img at bounding box center [252, 212] width 20 height 20
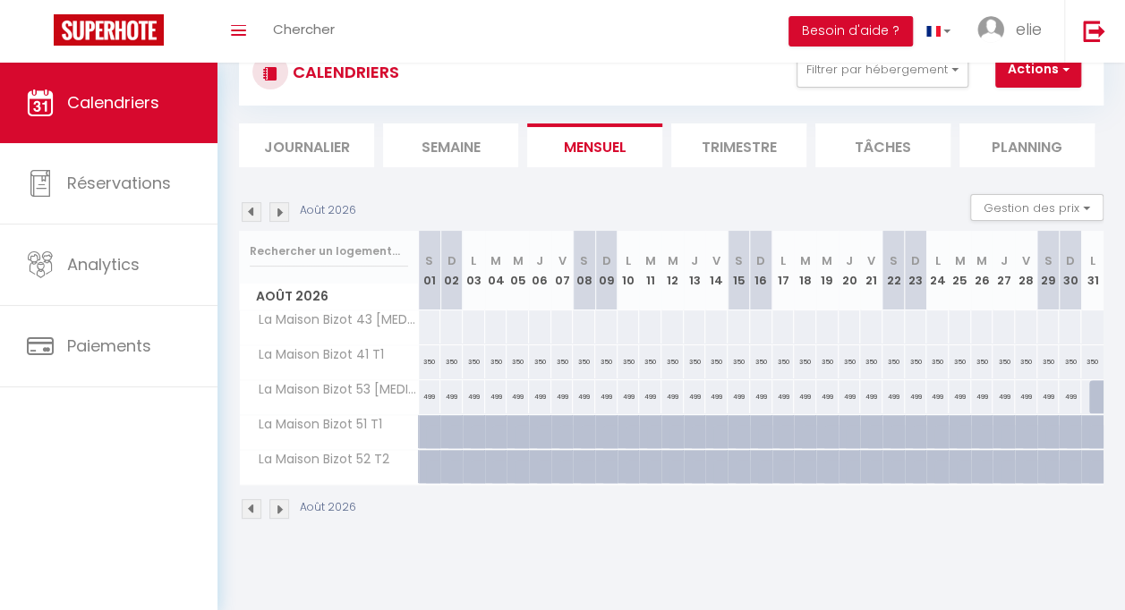
click at [253, 218] on img at bounding box center [252, 212] width 20 height 20
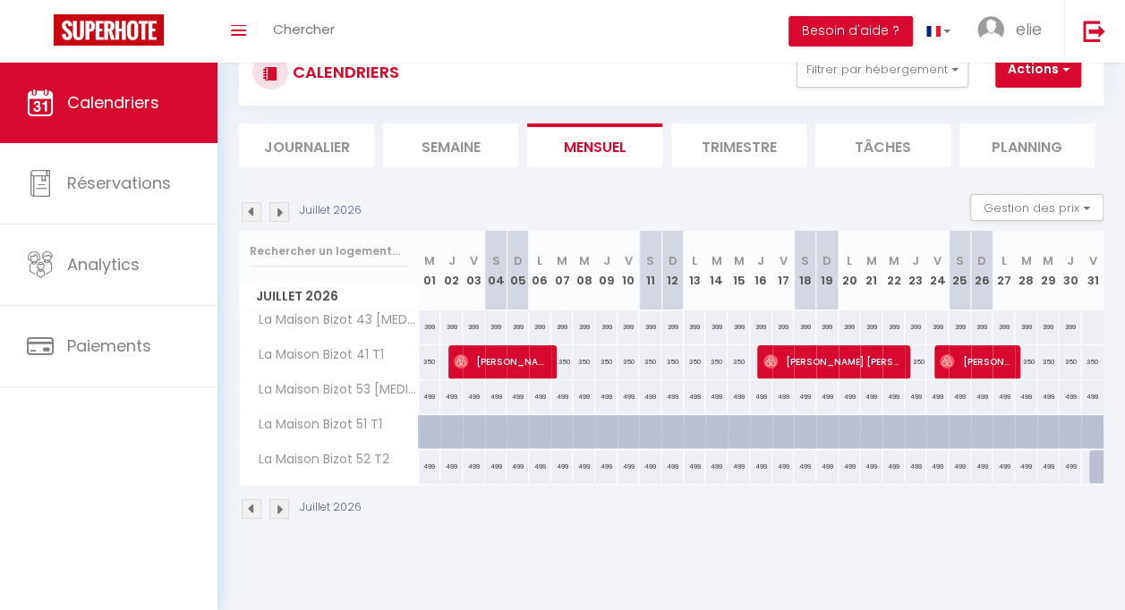
click at [253, 218] on img at bounding box center [252, 212] width 20 height 20
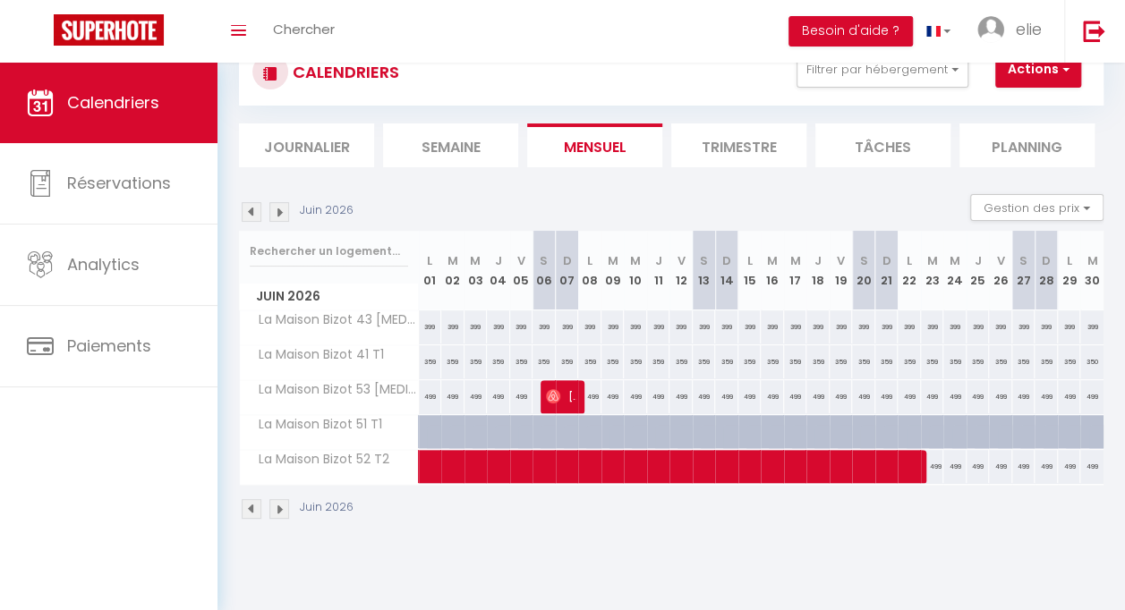
click at [253, 218] on img at bounding box center [252, 212] width 20 height 20
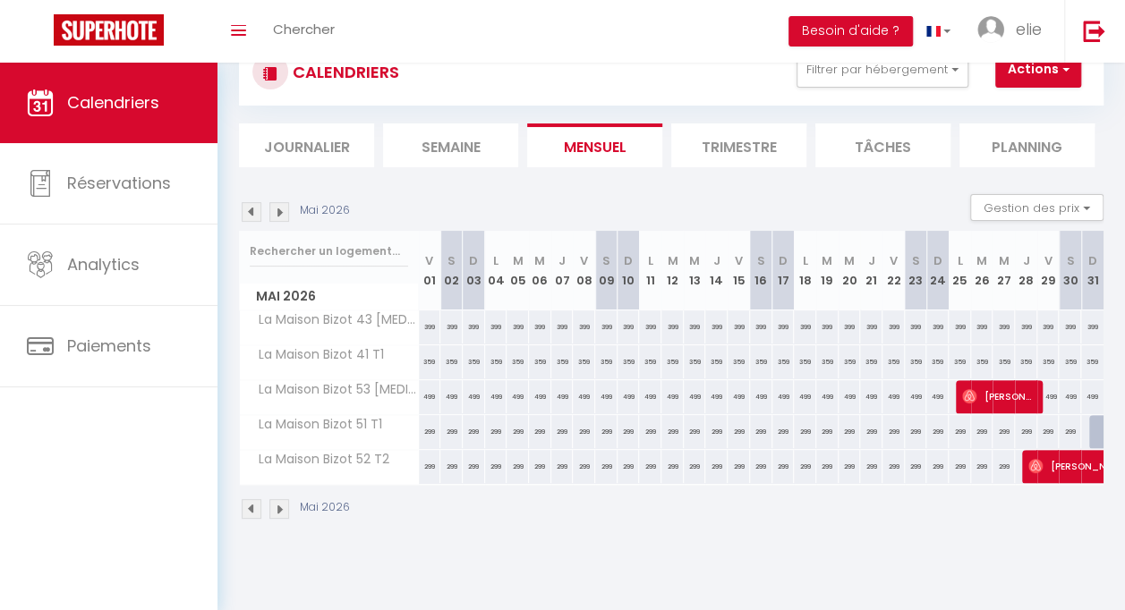
click at [253, 218] on img at bounding box center [252, 212] width 20 height 20
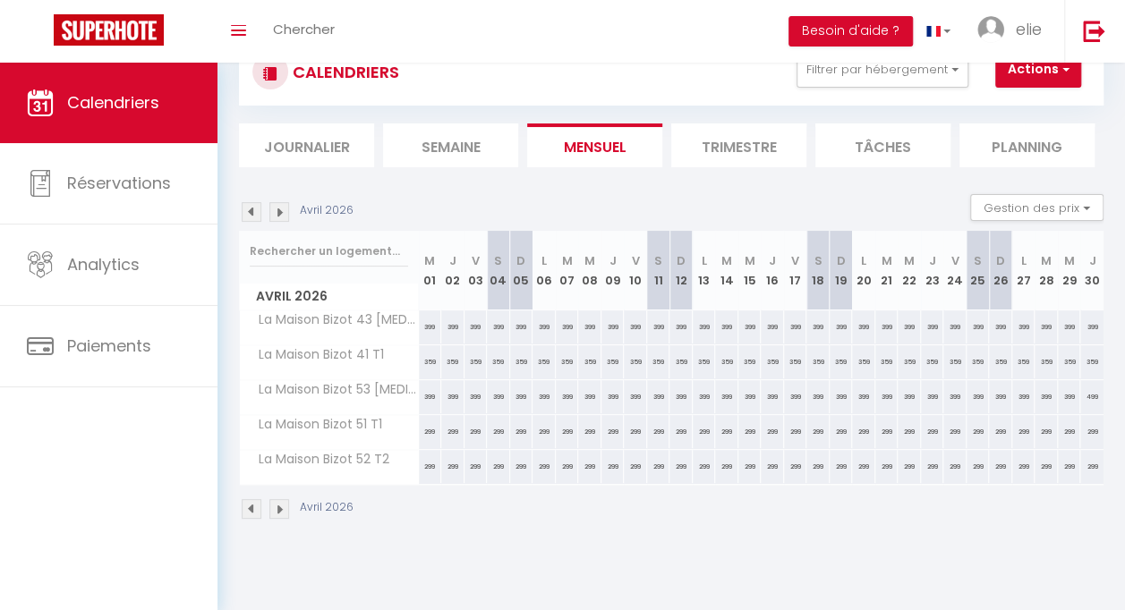
click at [253, 218] on img at bounding box center [252, 212] width 20 height 20
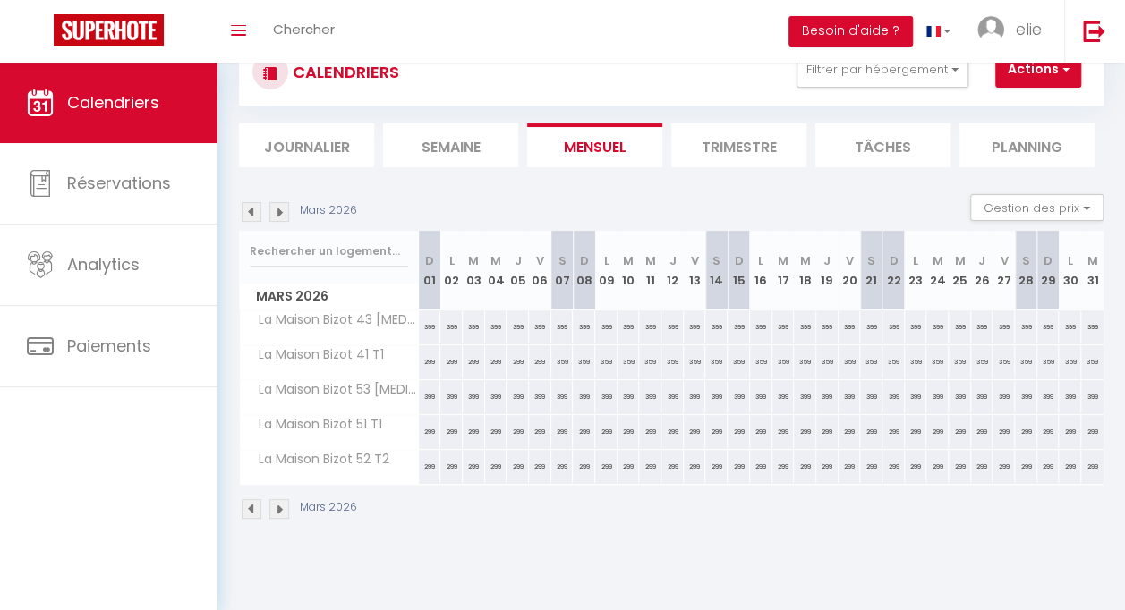
click at [253, 218] on img at bounding box center [252, 212] width 20 height 20
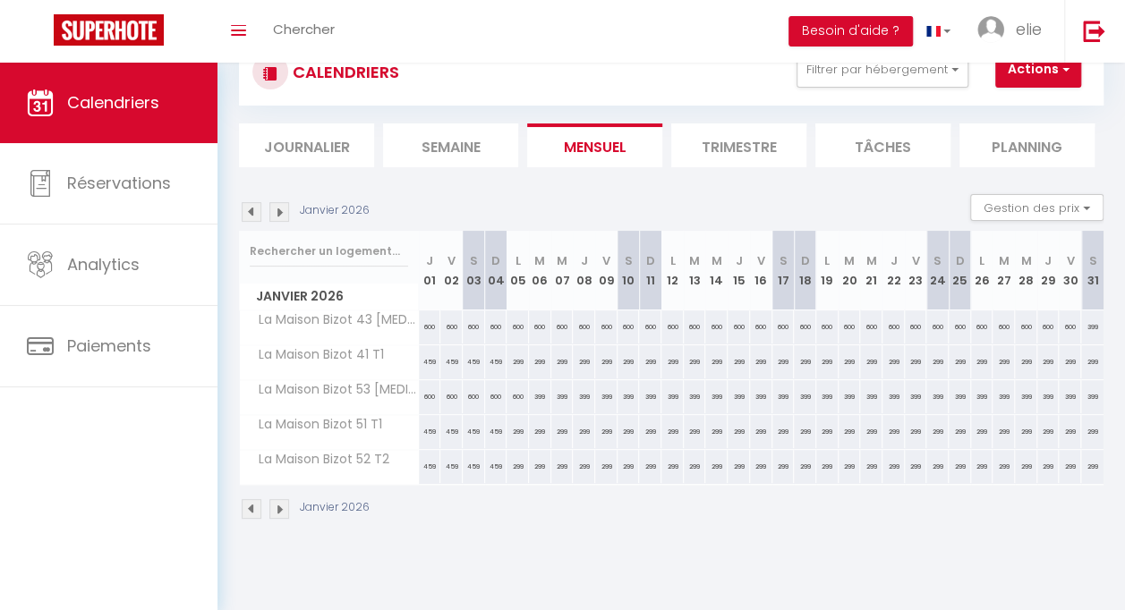
click at [253, 218] on img at bounding box center [252, 212] width 20 height 20
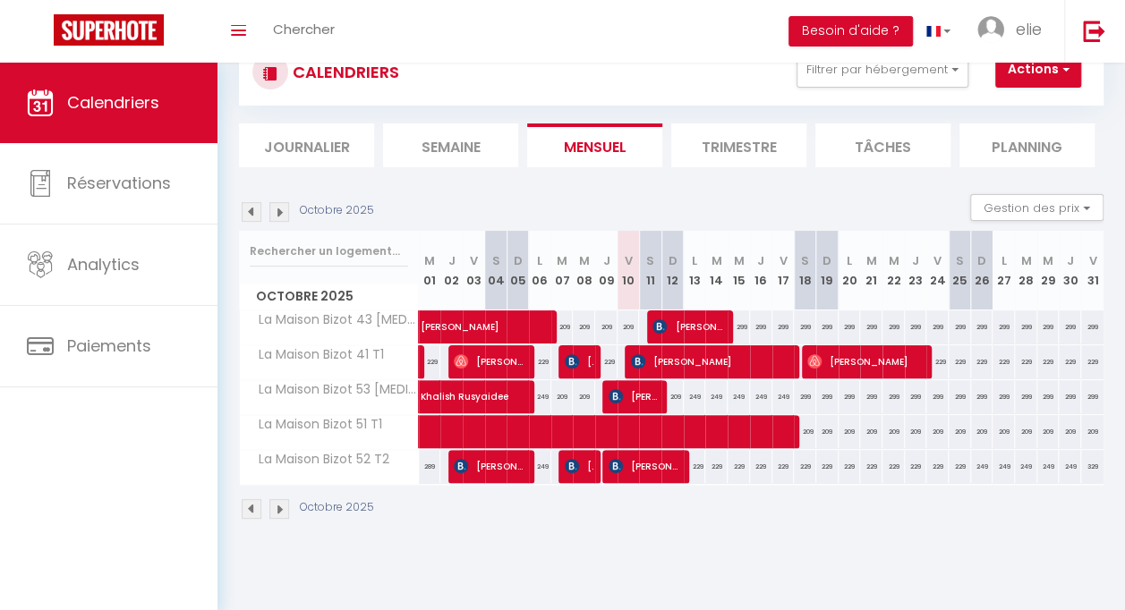
click at [253, 218] on img at bounding box center [252, 212] width 20 height 20
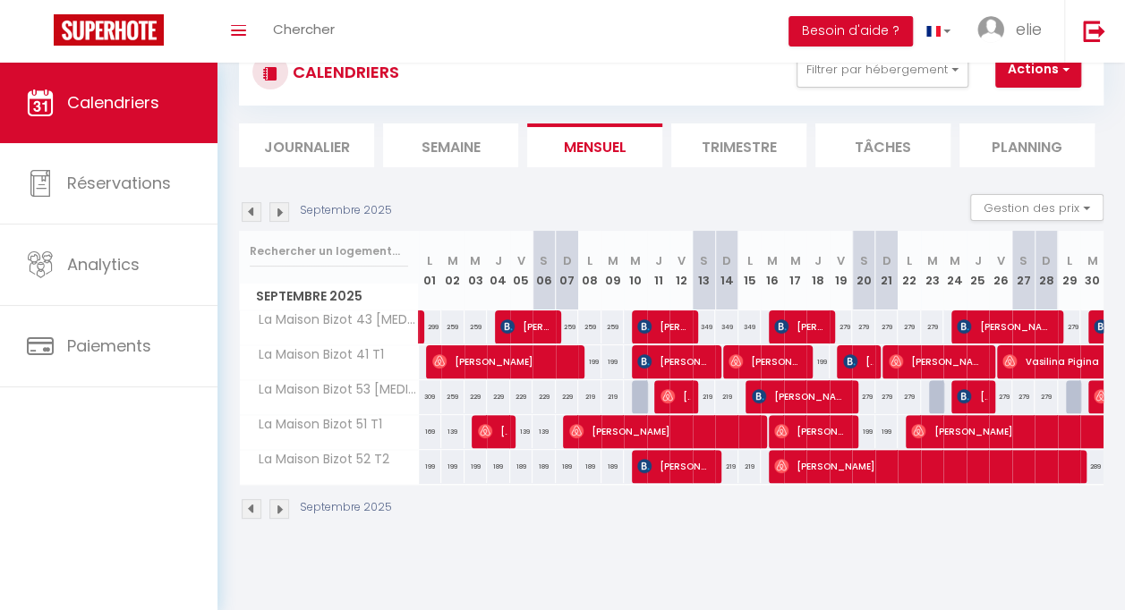
click at [276, 215] on img at bounding box center [279, 212] width 20 height 20
